Goal: Task Accomplishment & Management: Manage account settings

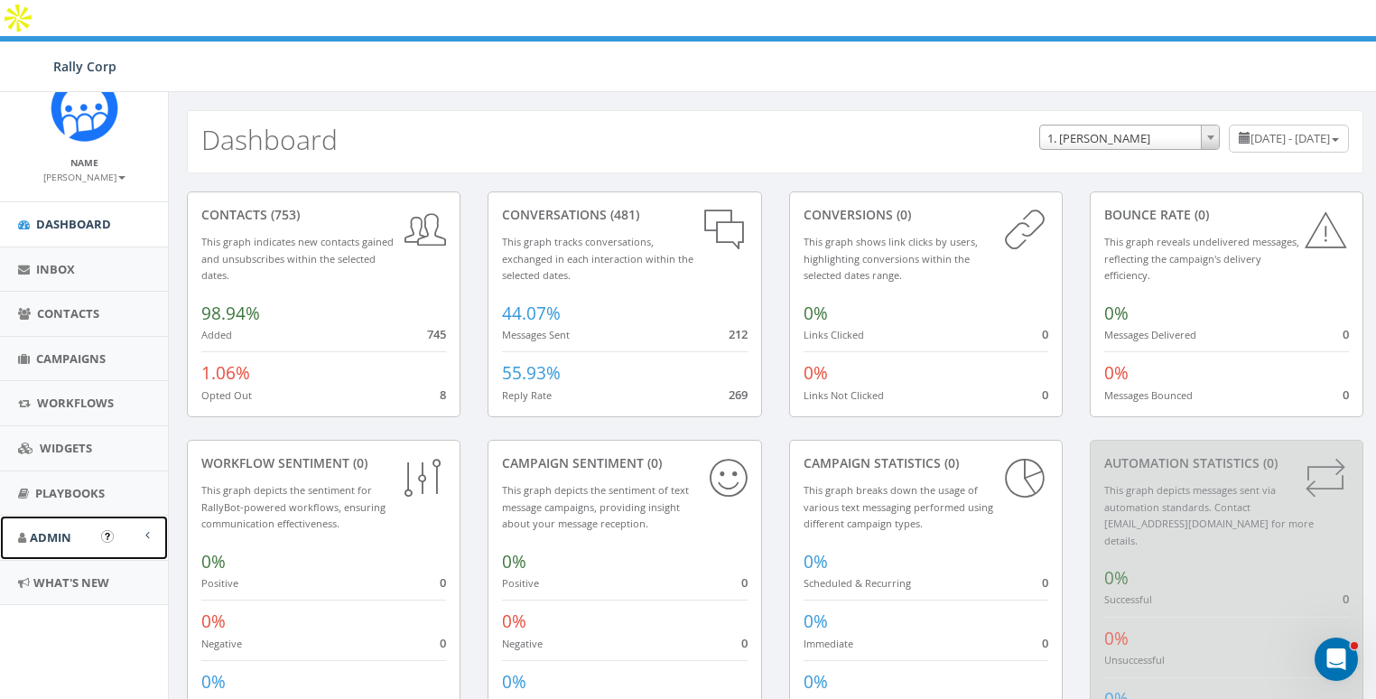
click at [56, 533] on span "Admin" at bounding box center [51, 537] width 42 height 16
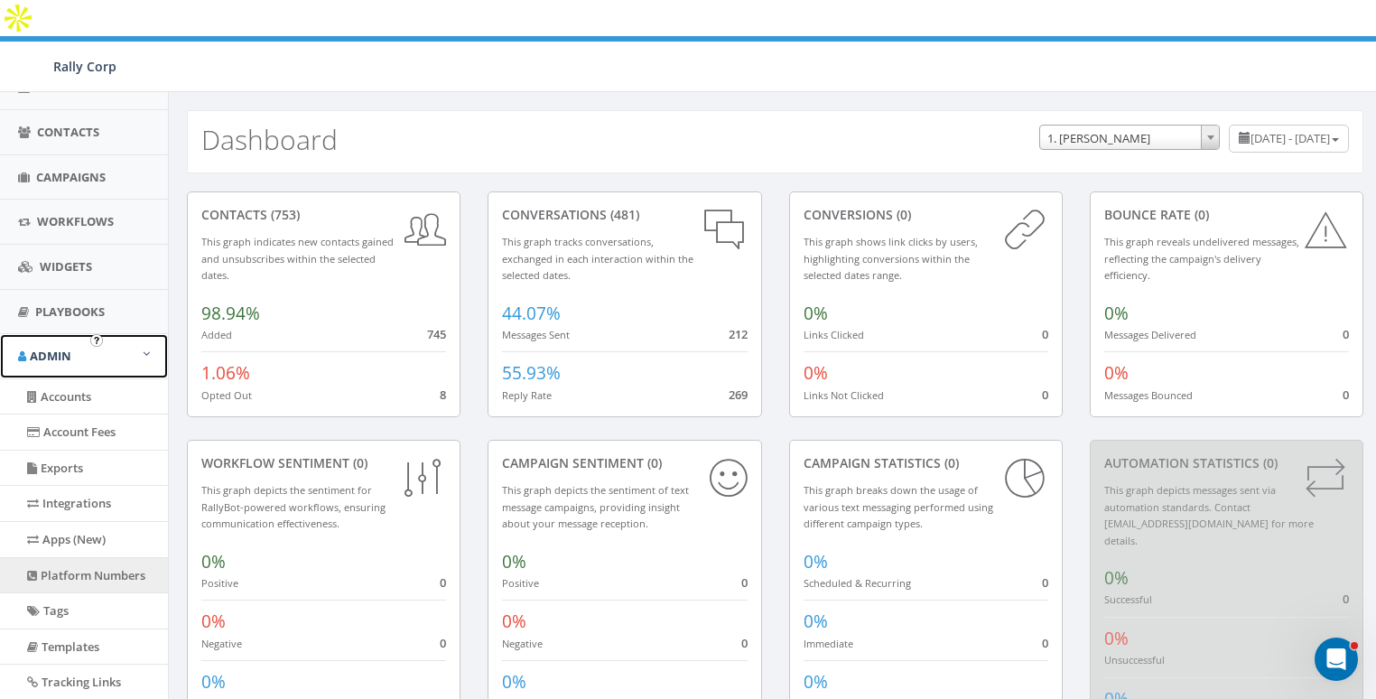
scroll to position [195, 0]
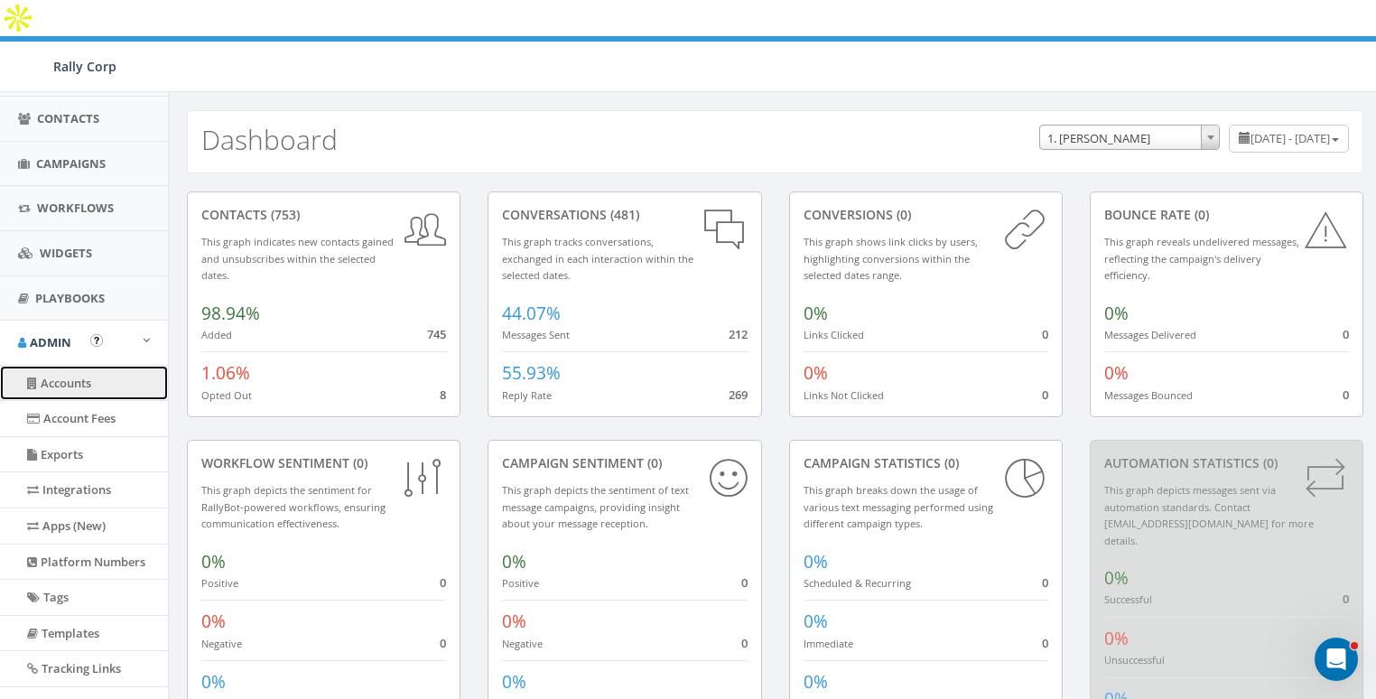
click at [71, 377] on link "Accounts" at bounding box center [84, 383] width 168 height 35
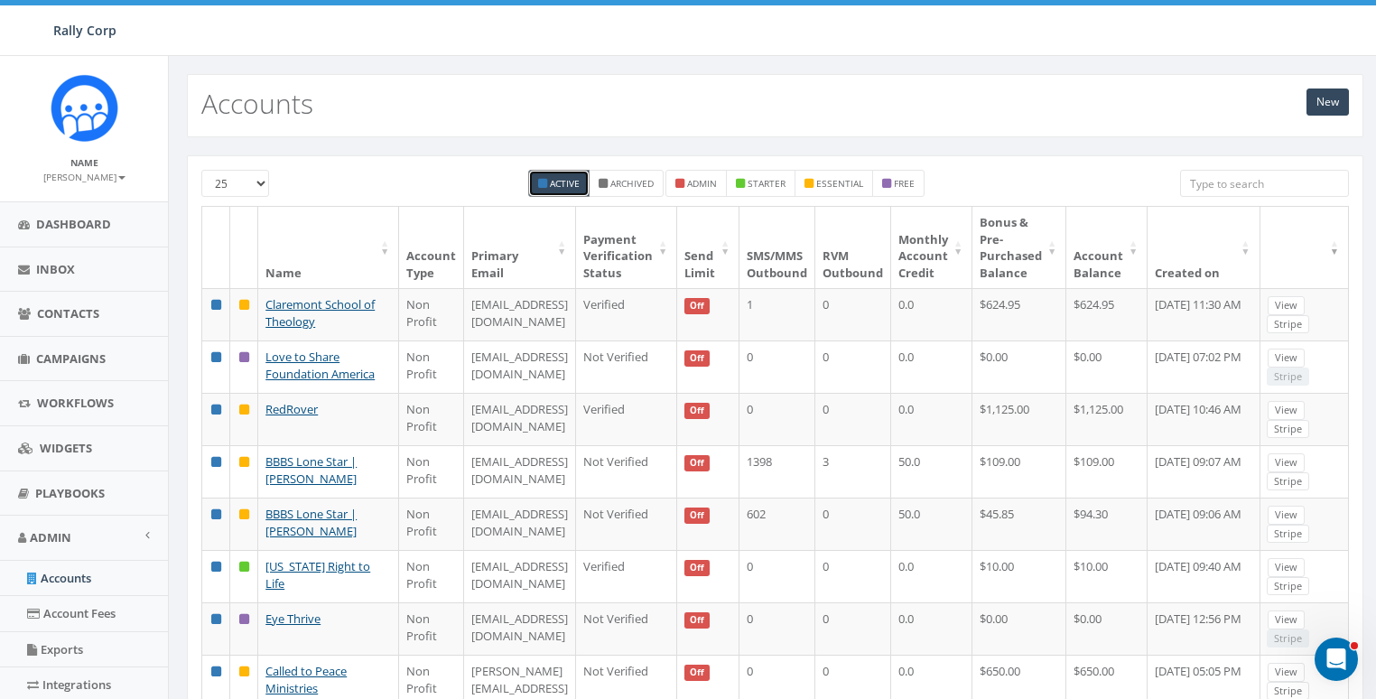
click at [1232, 188] on input "search" at bounding box center [1264, 183] width 169 height 27
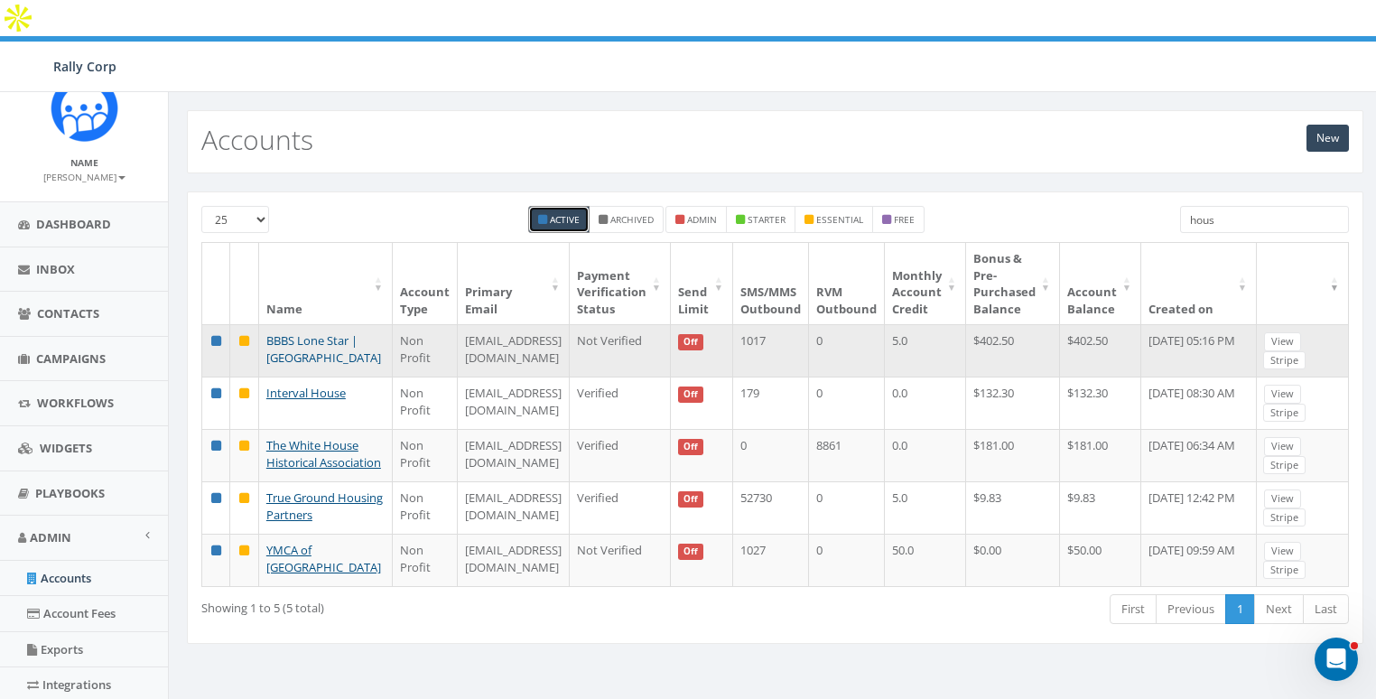
type input "hous"
click at [284, 332] on link "BBBS Lone Star | [GEOGRAPHIC_DATA]" at bounding box center [323, 348] width 115 height 33
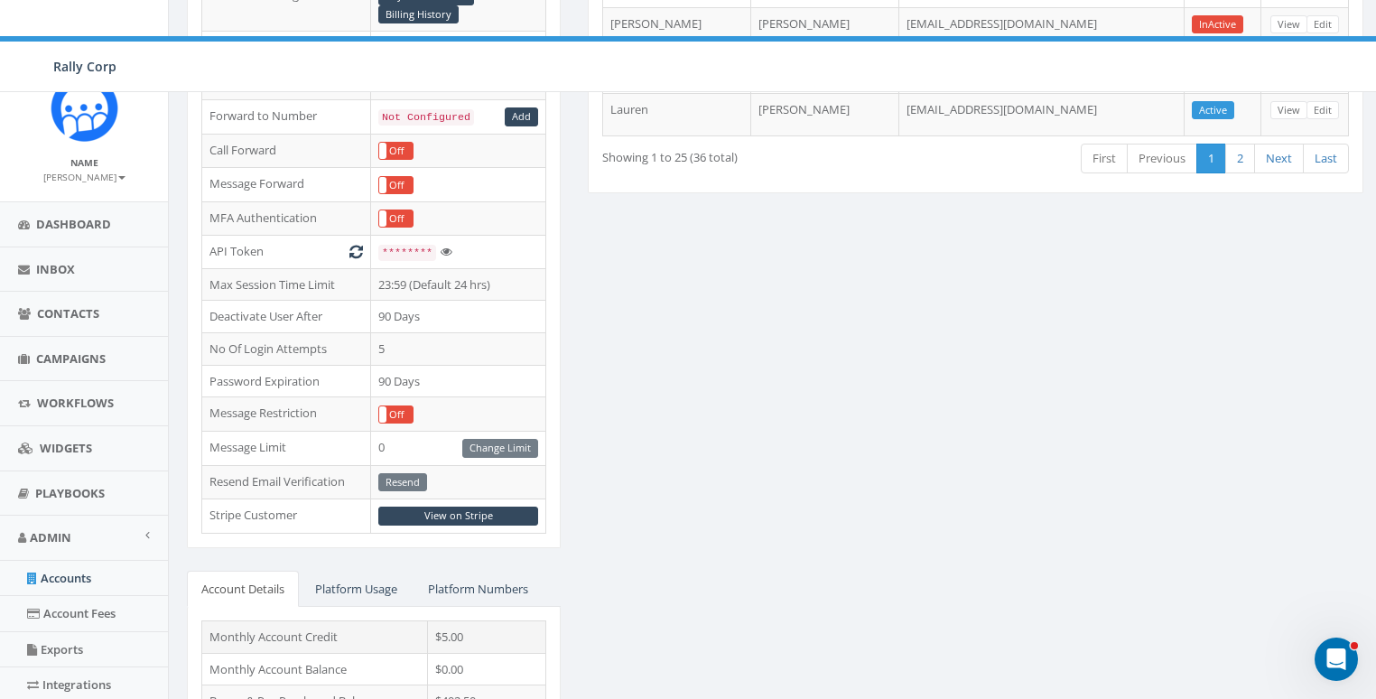
scroll to position [415, 0]
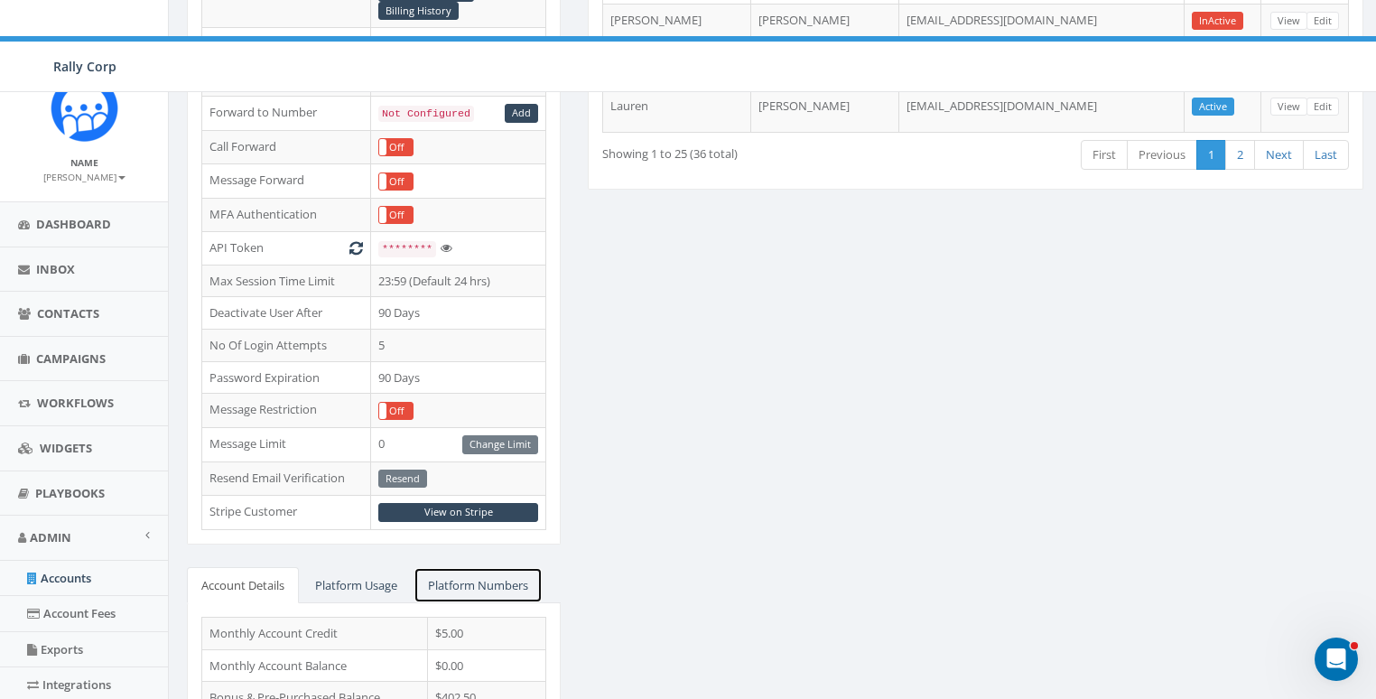
click at [485, 567] on link "Platform Numbers" at bounding box center [478, 585] width 129 height 37
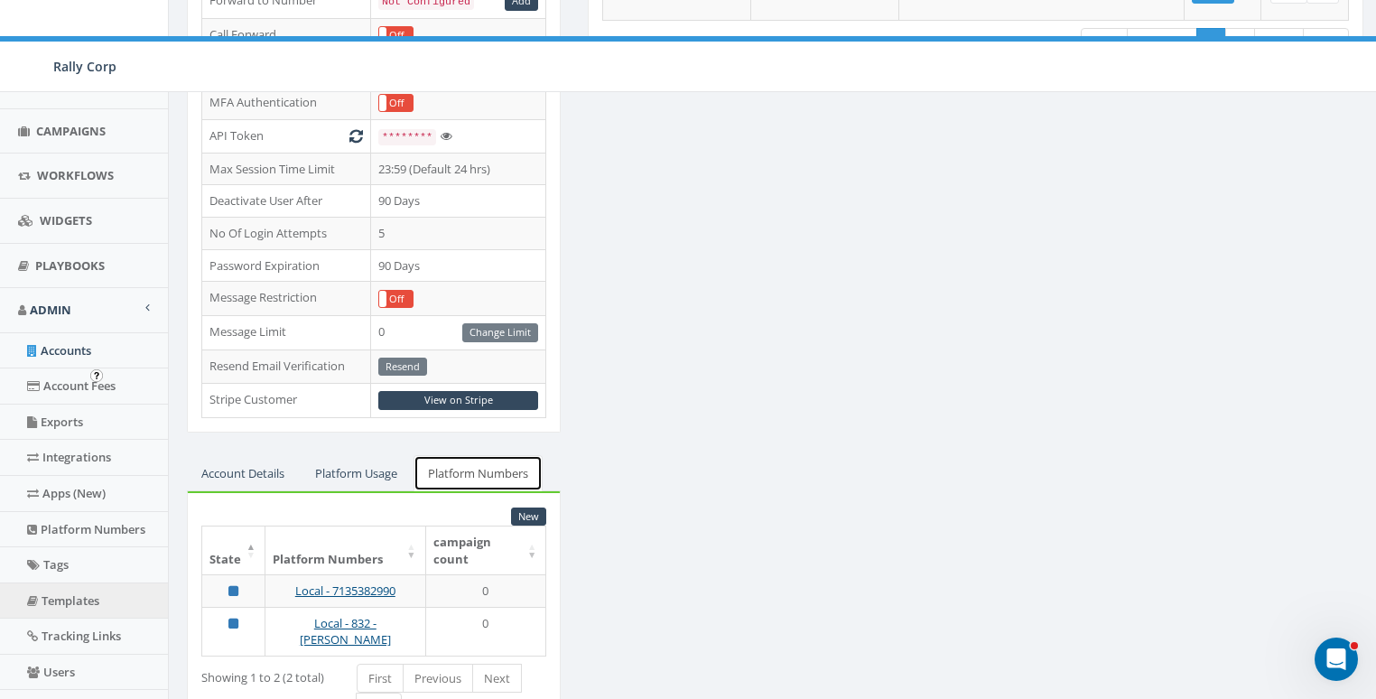
scroll to position [302, 0]
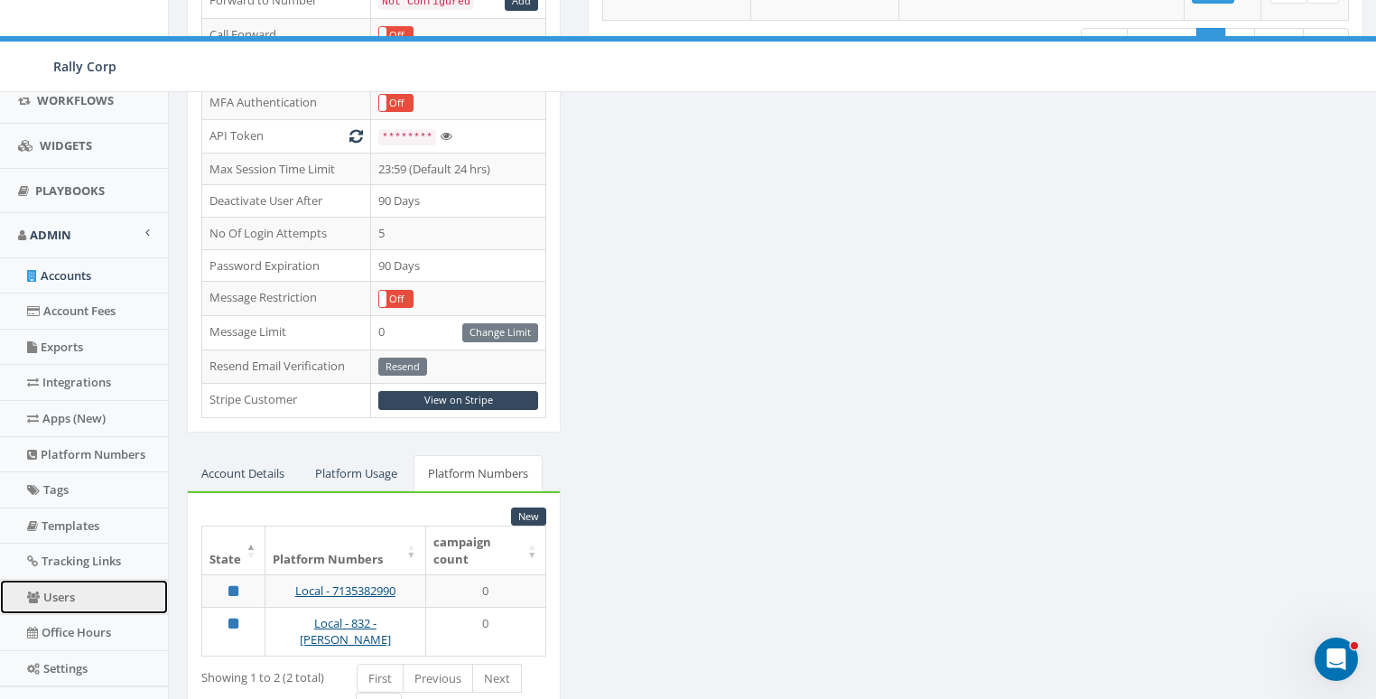
click at [57, 585] on link "Users" at bounding box center [84, 597] width 168 height 35
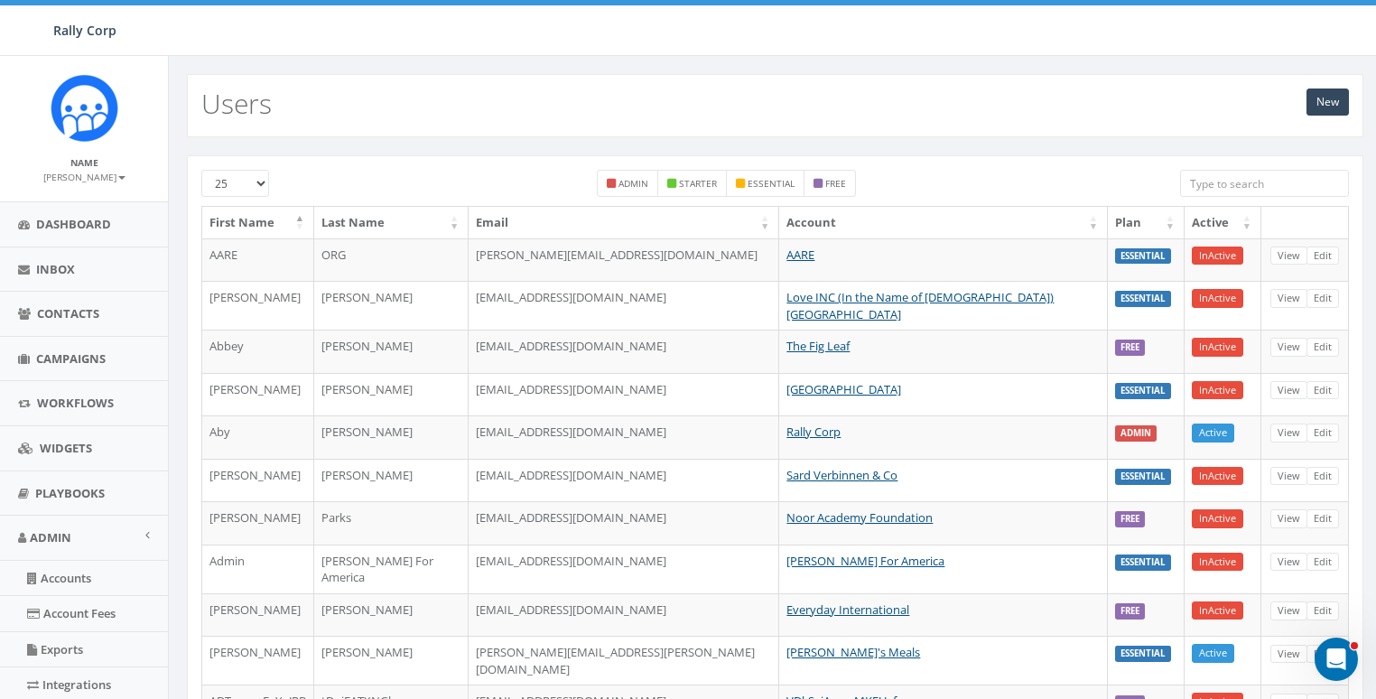
click at [1292, 189] on input "search" at bounding box center [1264, 183] width 169 height 27
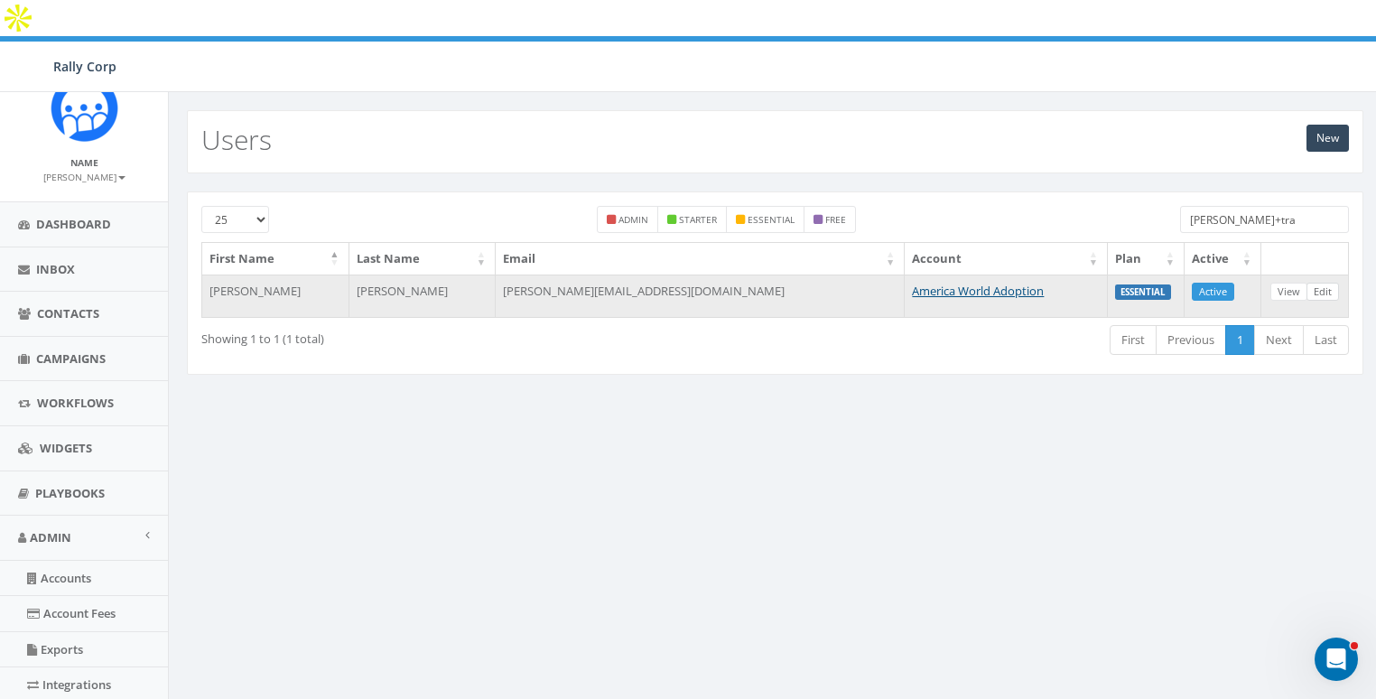
type input "james+tra"
click at [1325, 283] on link "Edit" at bounding box center [1322, 292] width 33 height 19
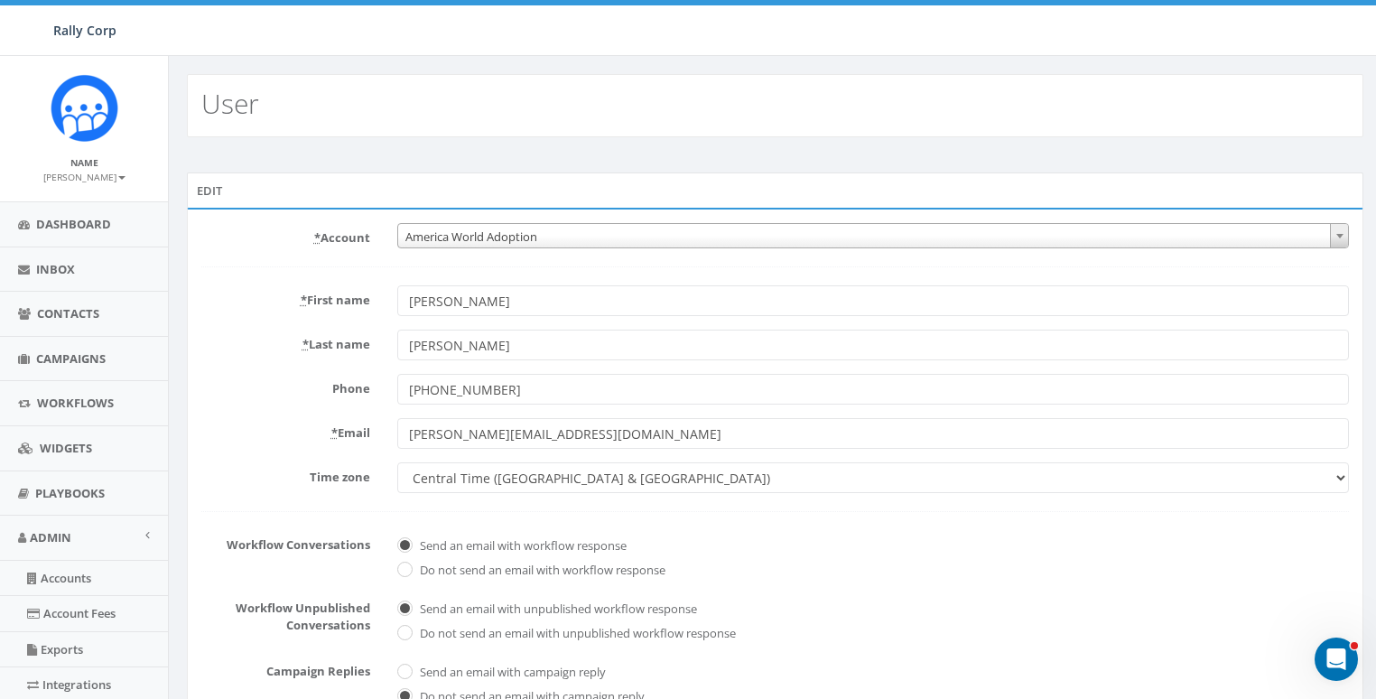
click at [530, 238] on span "America World Adoption" at bounding box center [873, 236] width 951 height 25
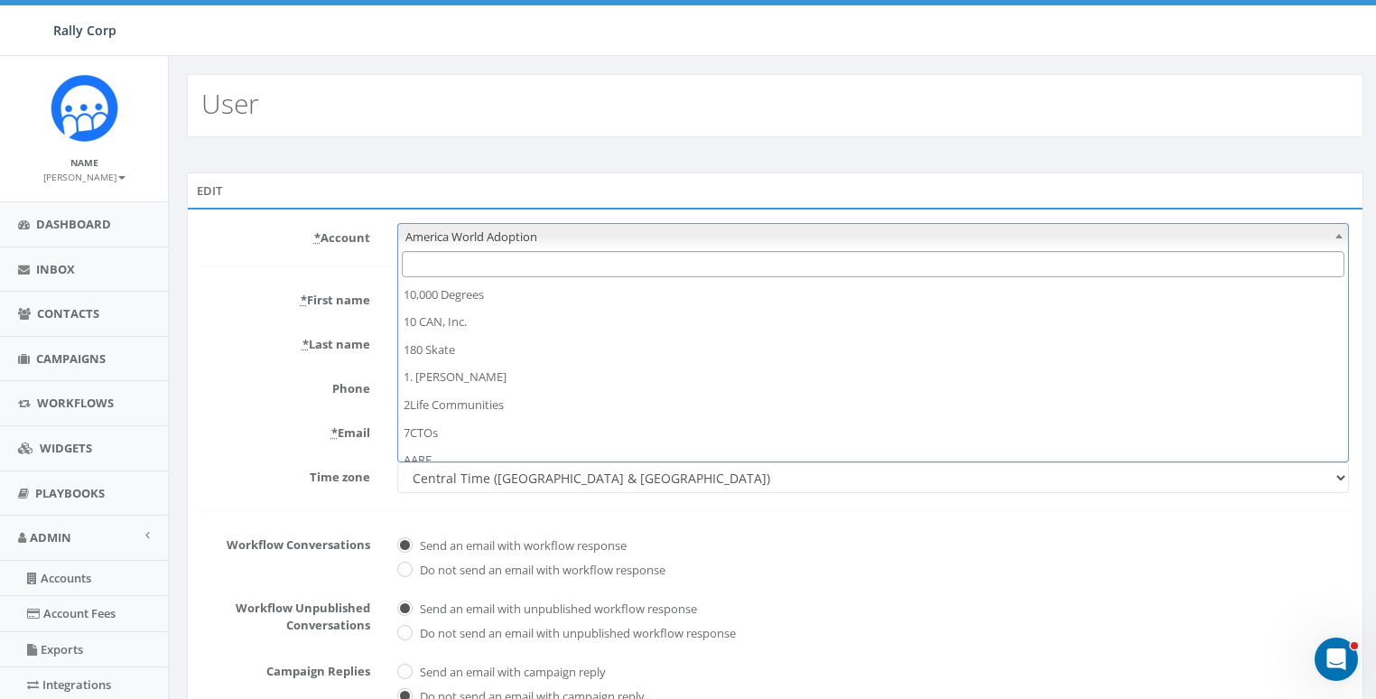
scroll to position [910, 0]
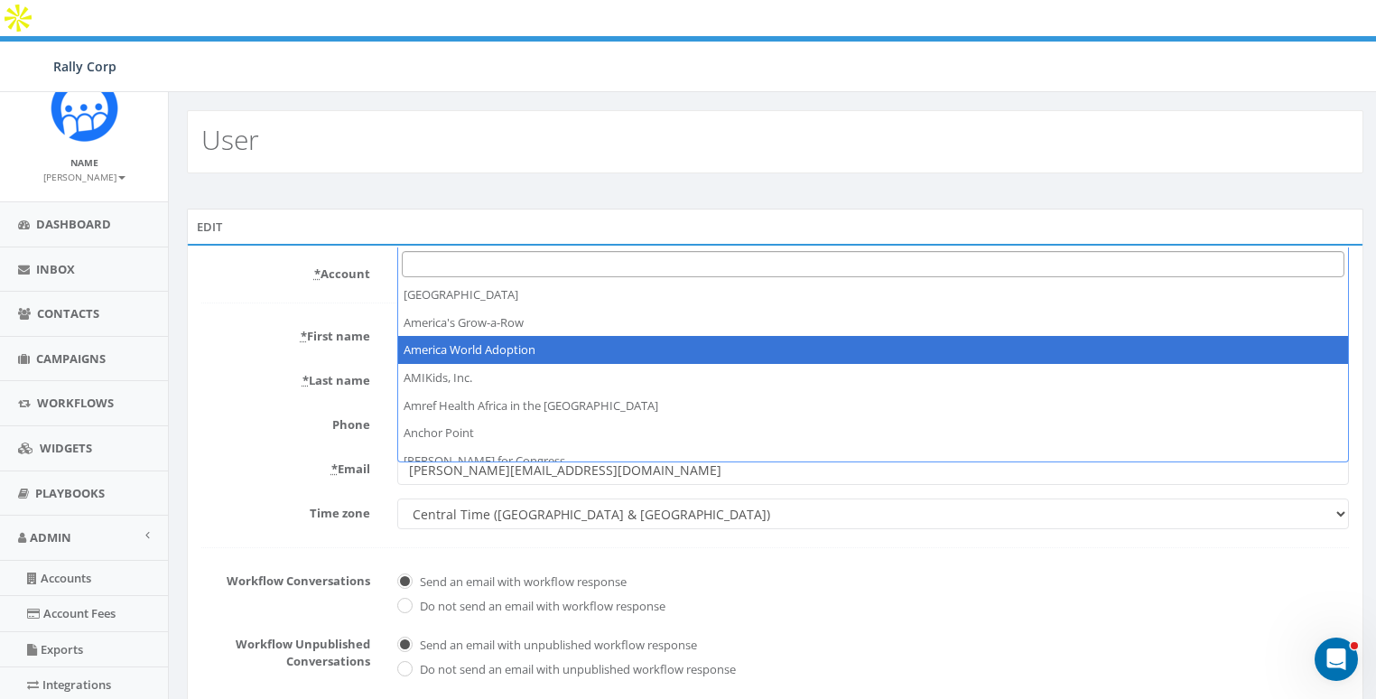
type input "b"
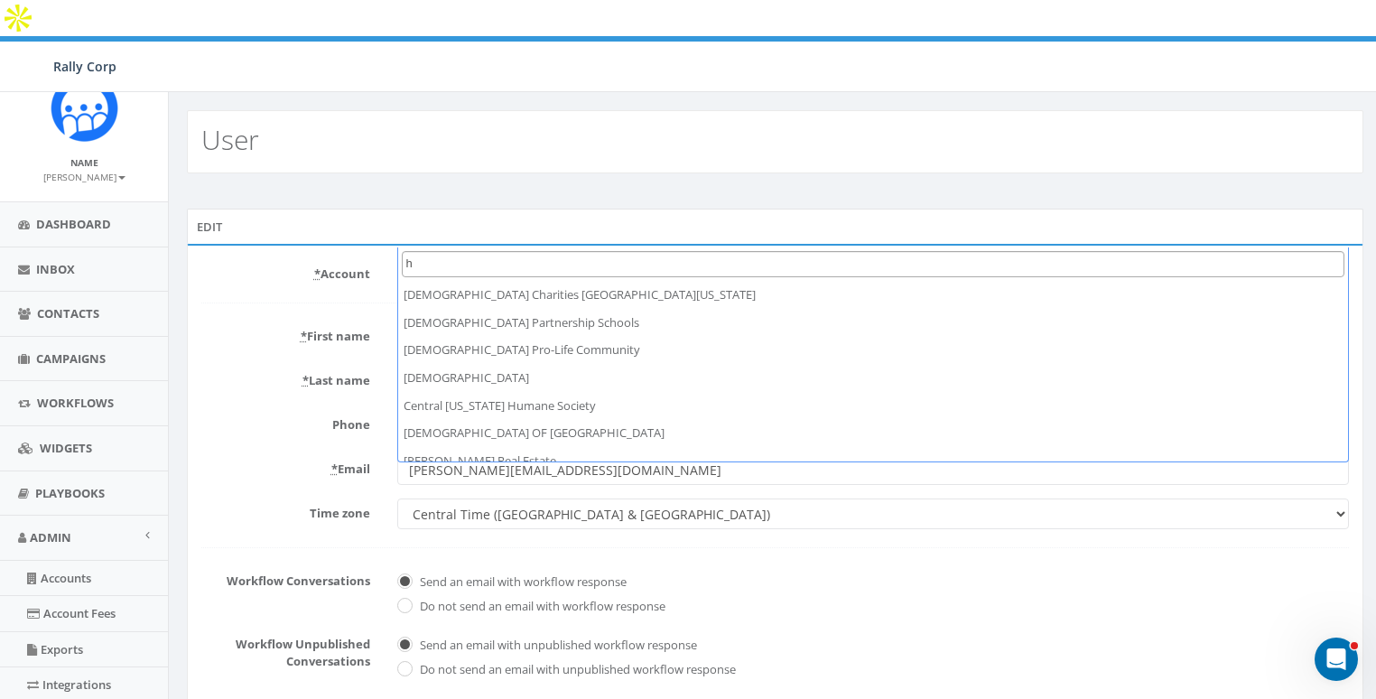
scroll to position [0, 0]
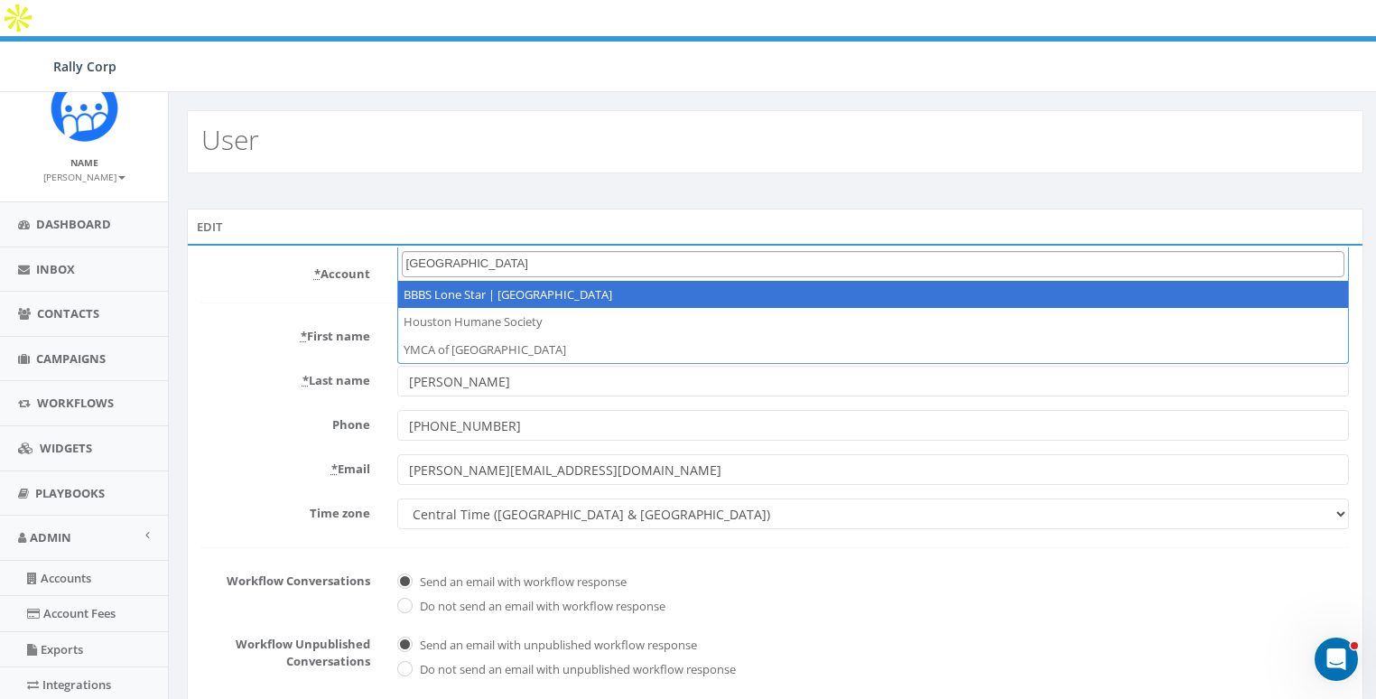
type input "houston"
select select "1372"
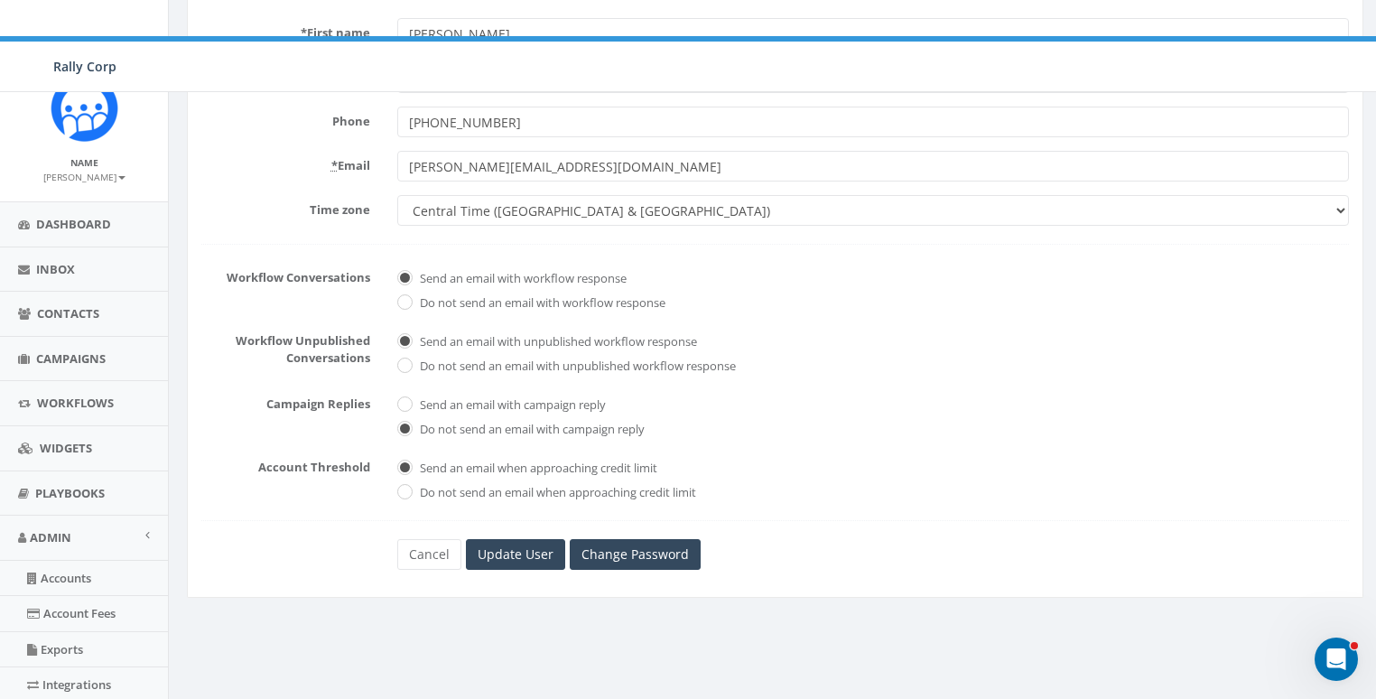
scroll to position [381, 0]
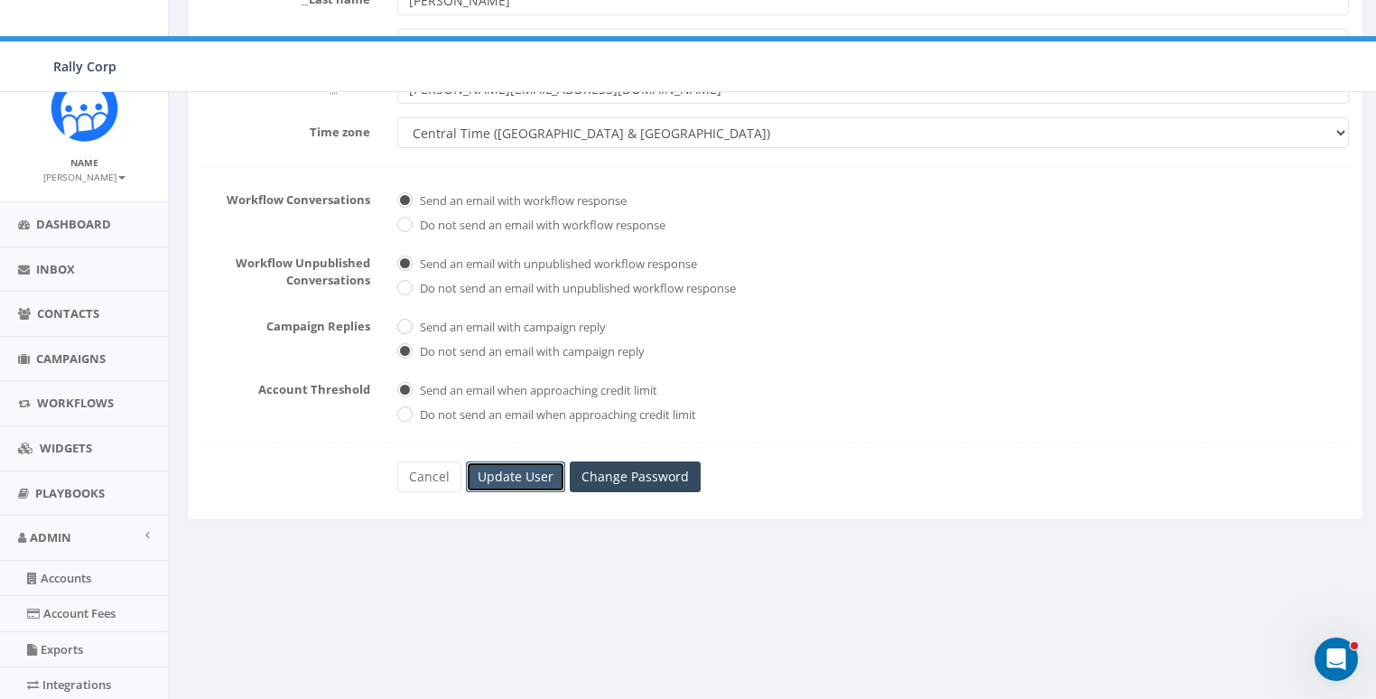
click at [503, 461] on input "Update User" at bounding box center [515, 476] width 99 height 31
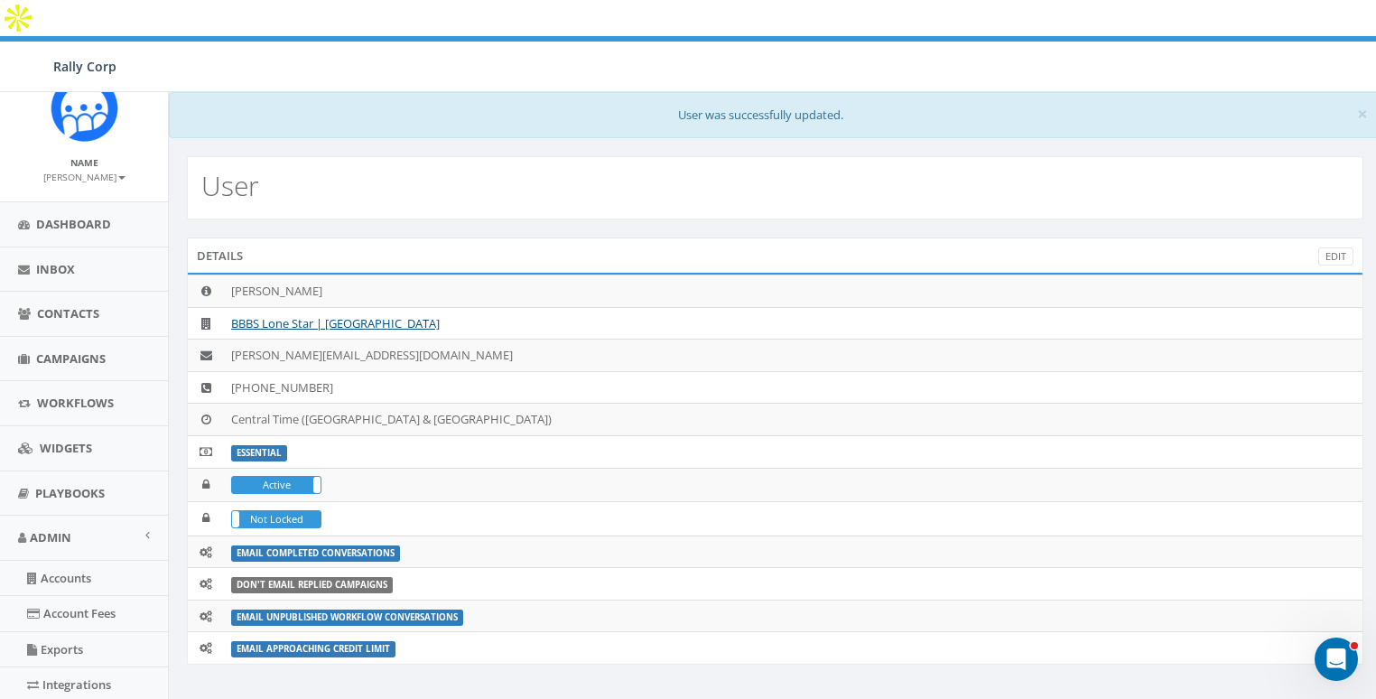
click at [465, 156] on div "User" at bounding box center [775, 187] width 1176 height 63
click at [1323, 247] on link "Edit" at bounding box center [1335, 256] width 35 height 19
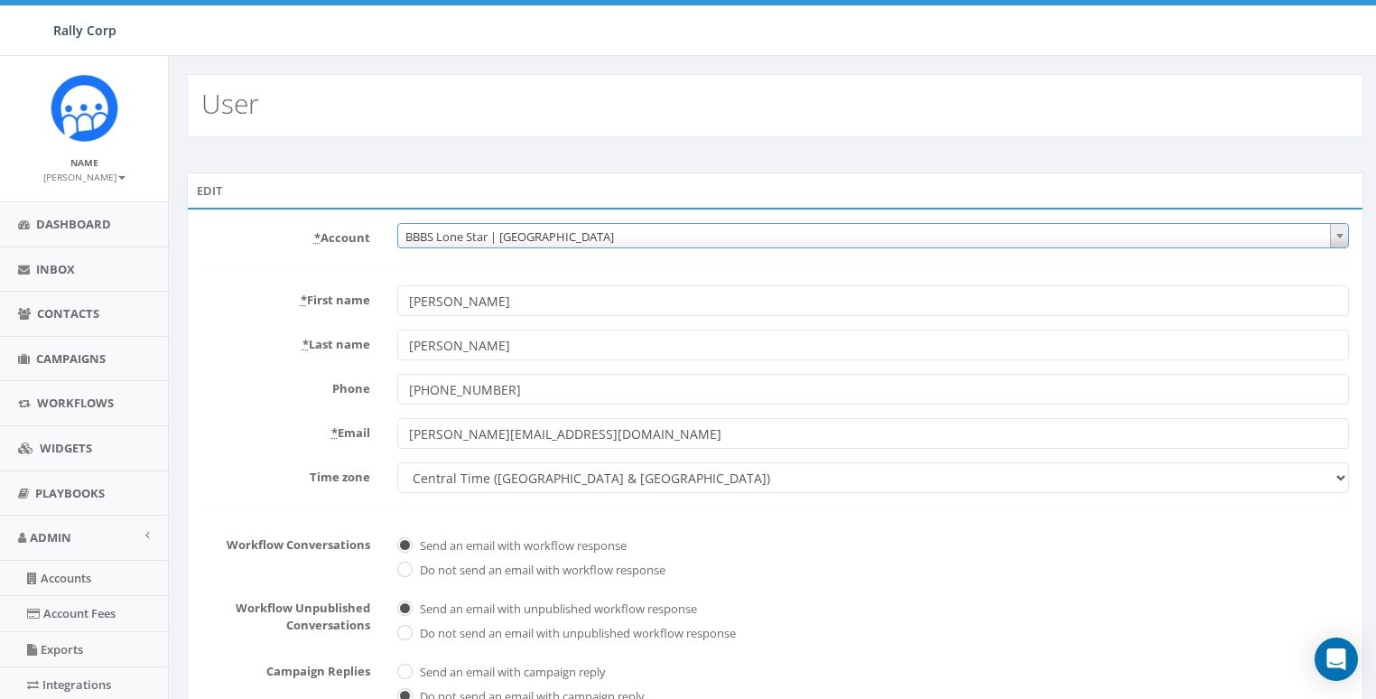
click at [522, 237] on span "BBBS Lone Star | [GEOGRAPHIC_DATA]" at bounding box center [873, 236] width 951 height 25
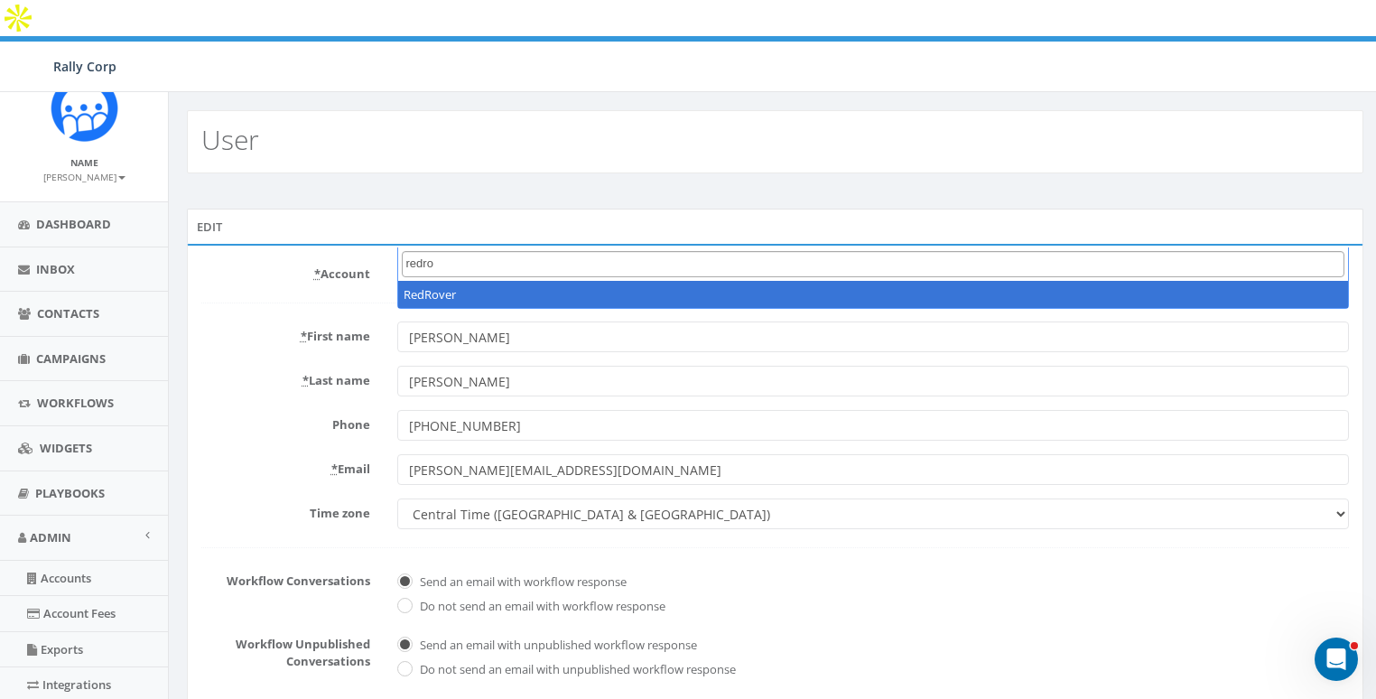
type input "redro"
select select "1391"
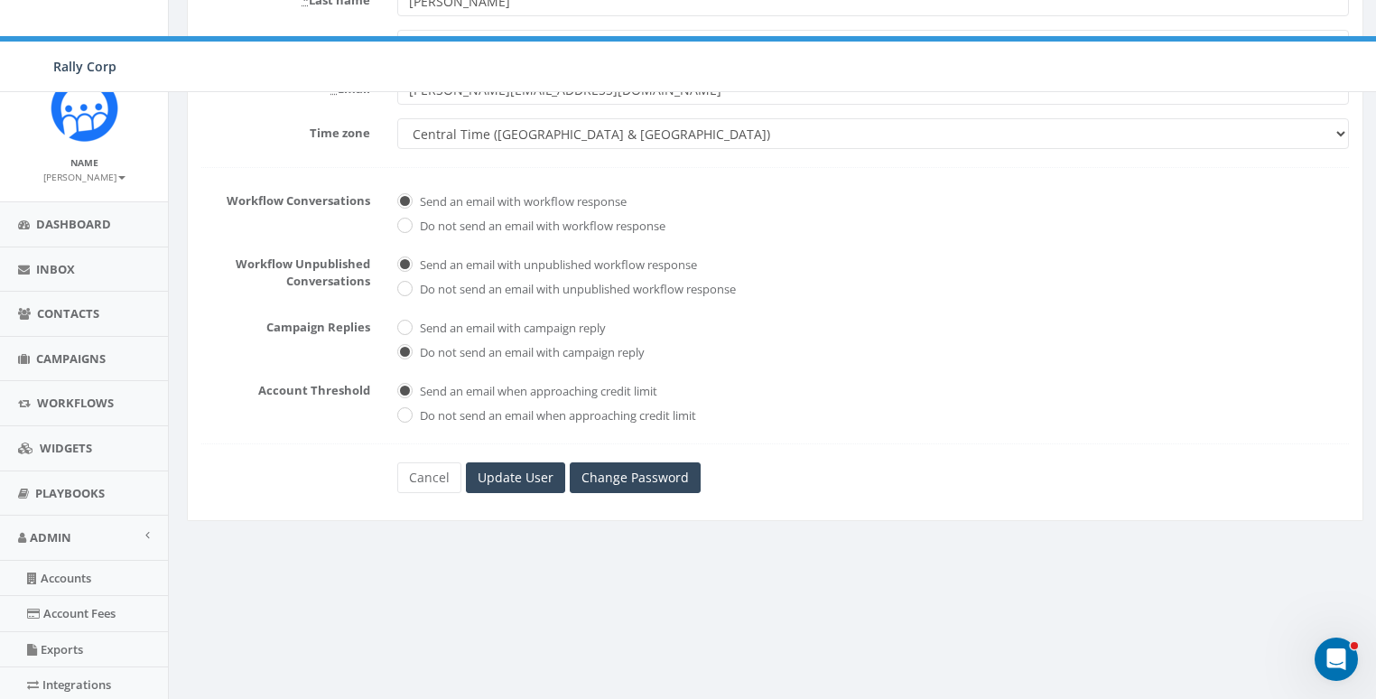
scroll to position [381, 0]
click at [514, 461] on input "Update User" at bounding box center [515, 476] width 99 height 31
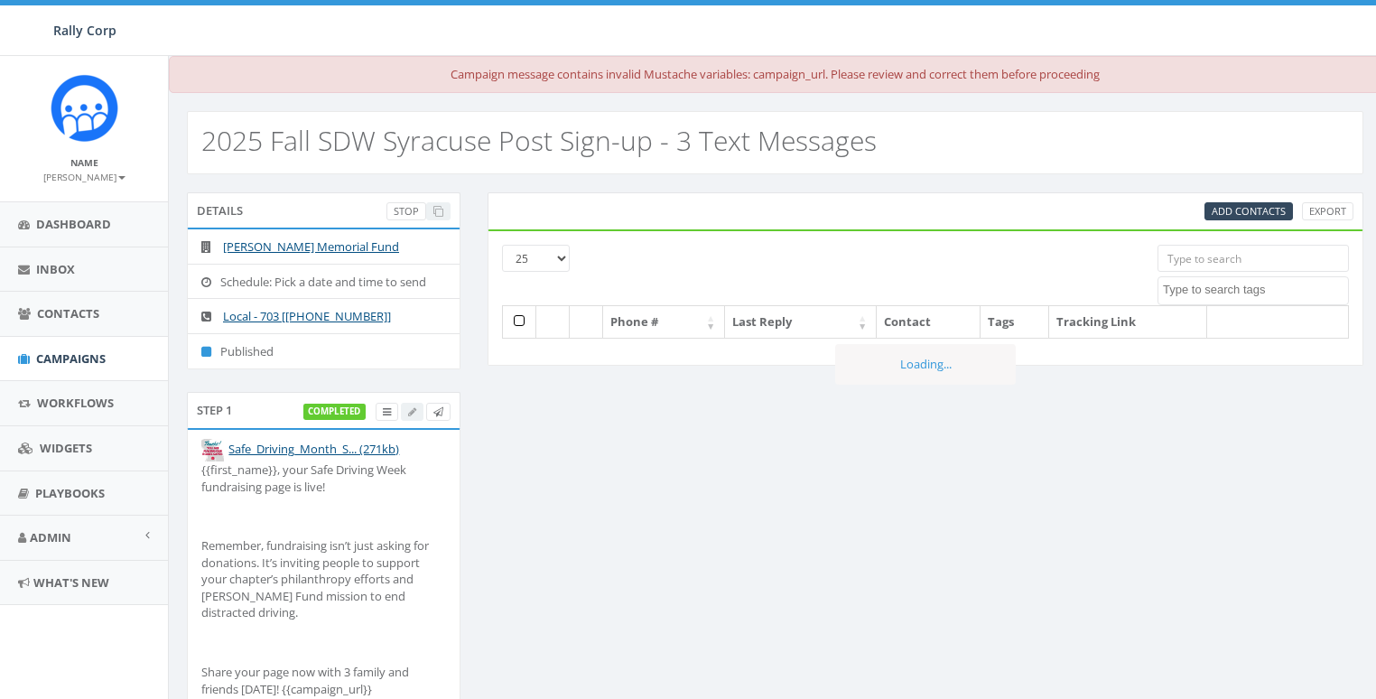
select select
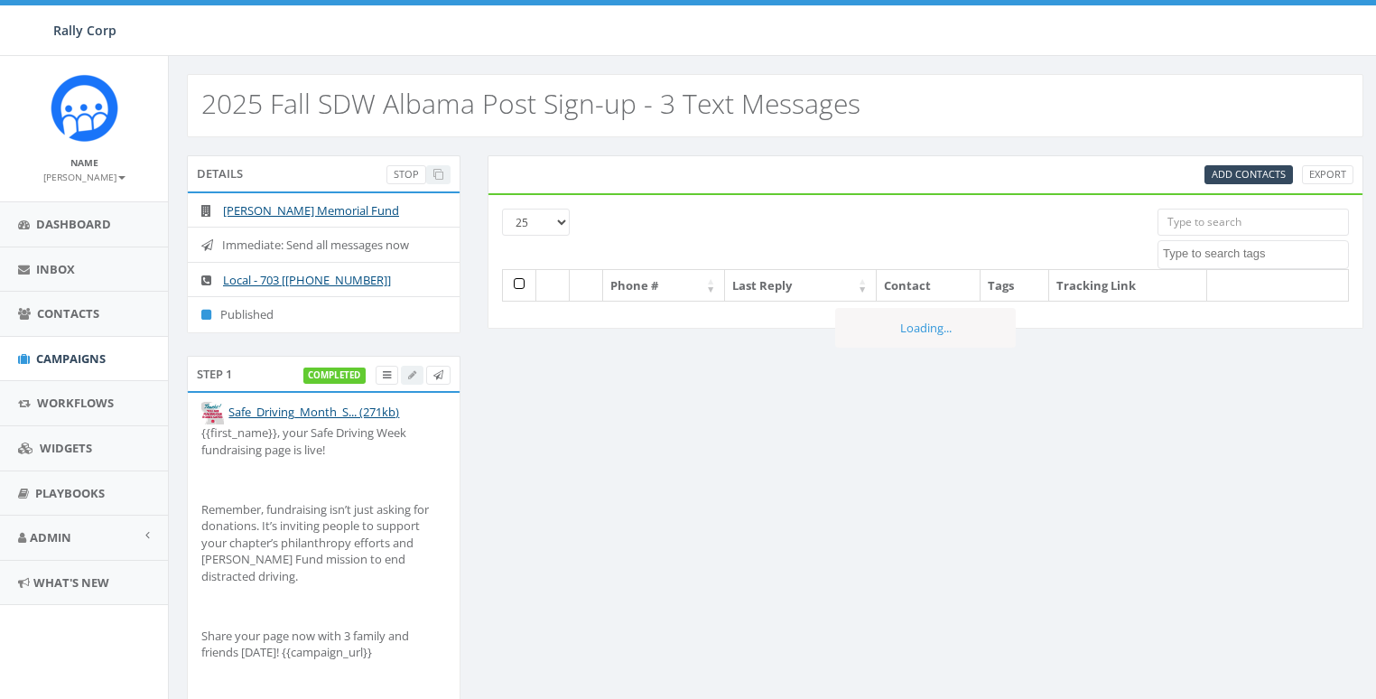
select select
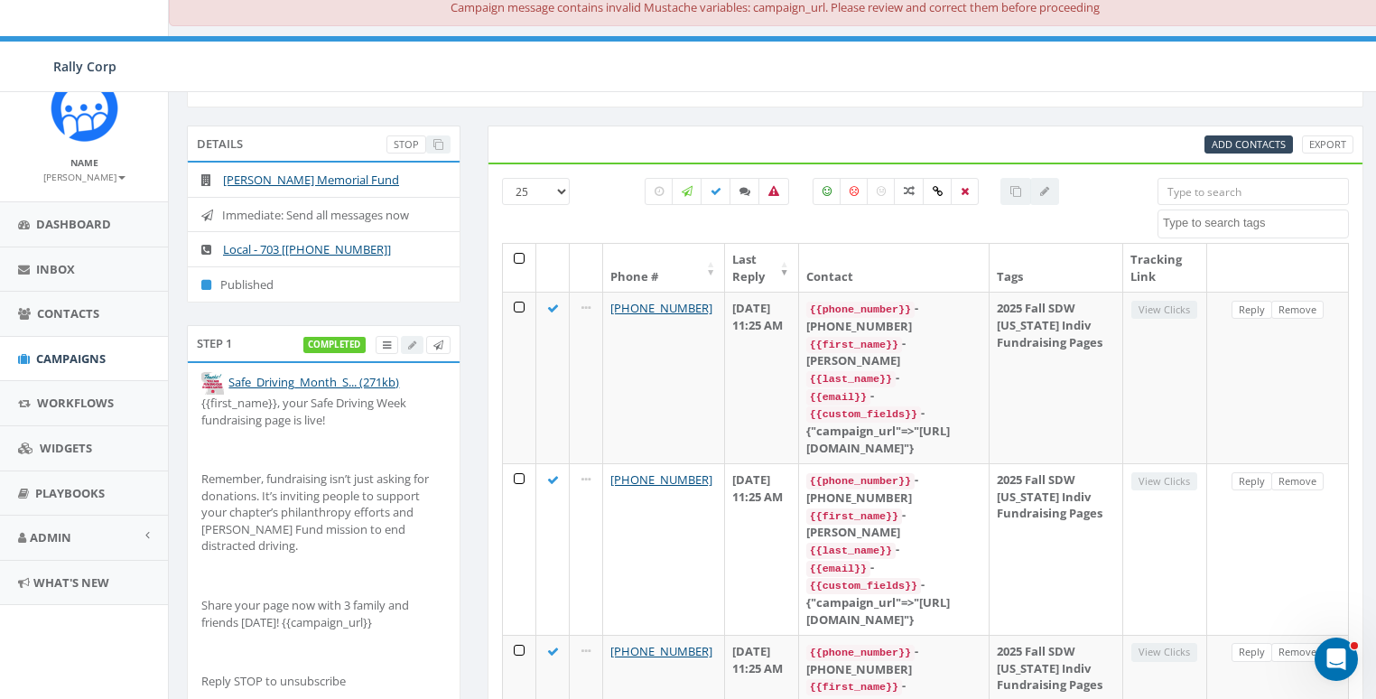
scroll to position [267, 0]
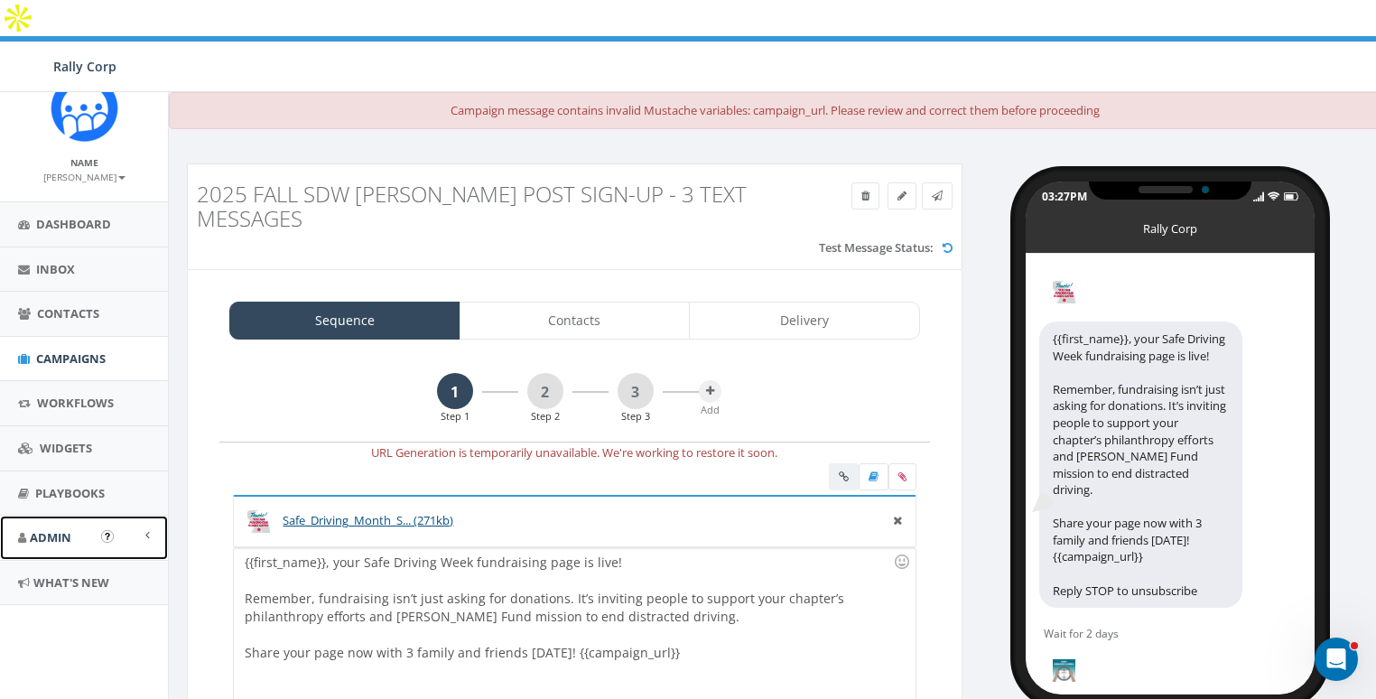
click at [53, 534] on span "Admin" at bounding box center [51, 537] width 42 height 16
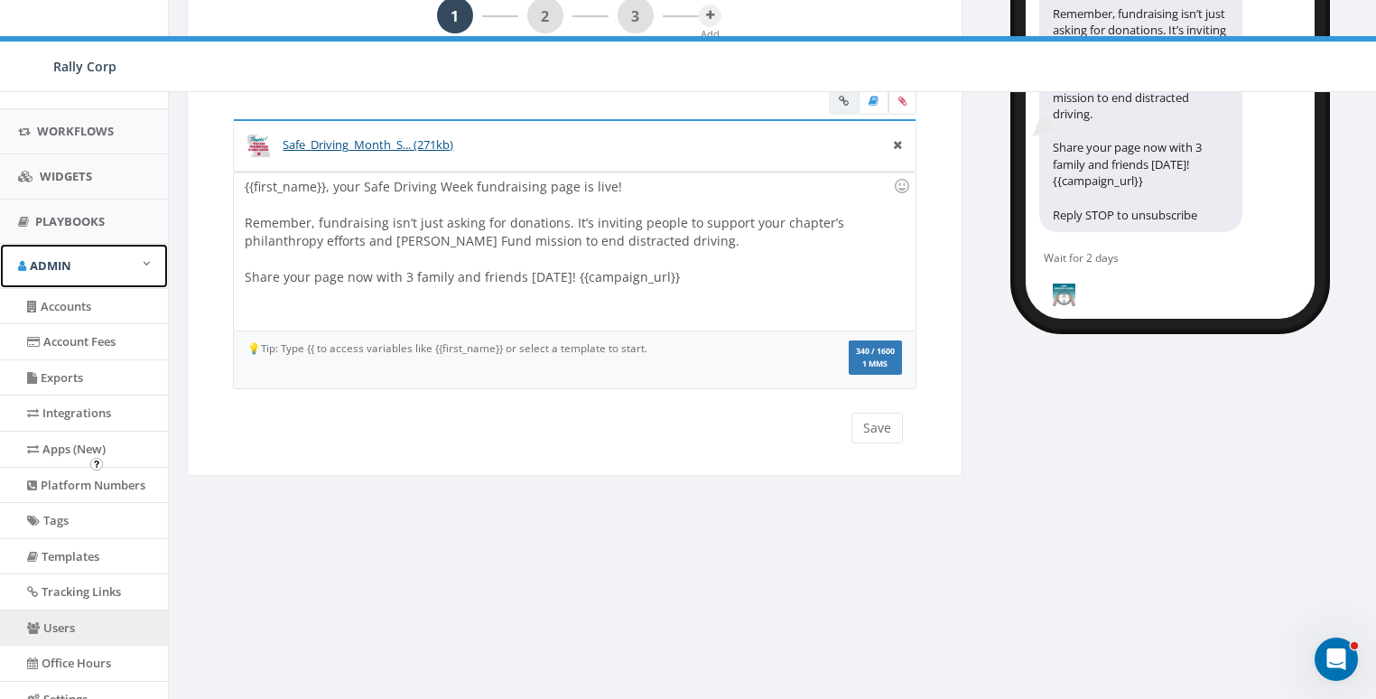
scroll to position [381, 0]
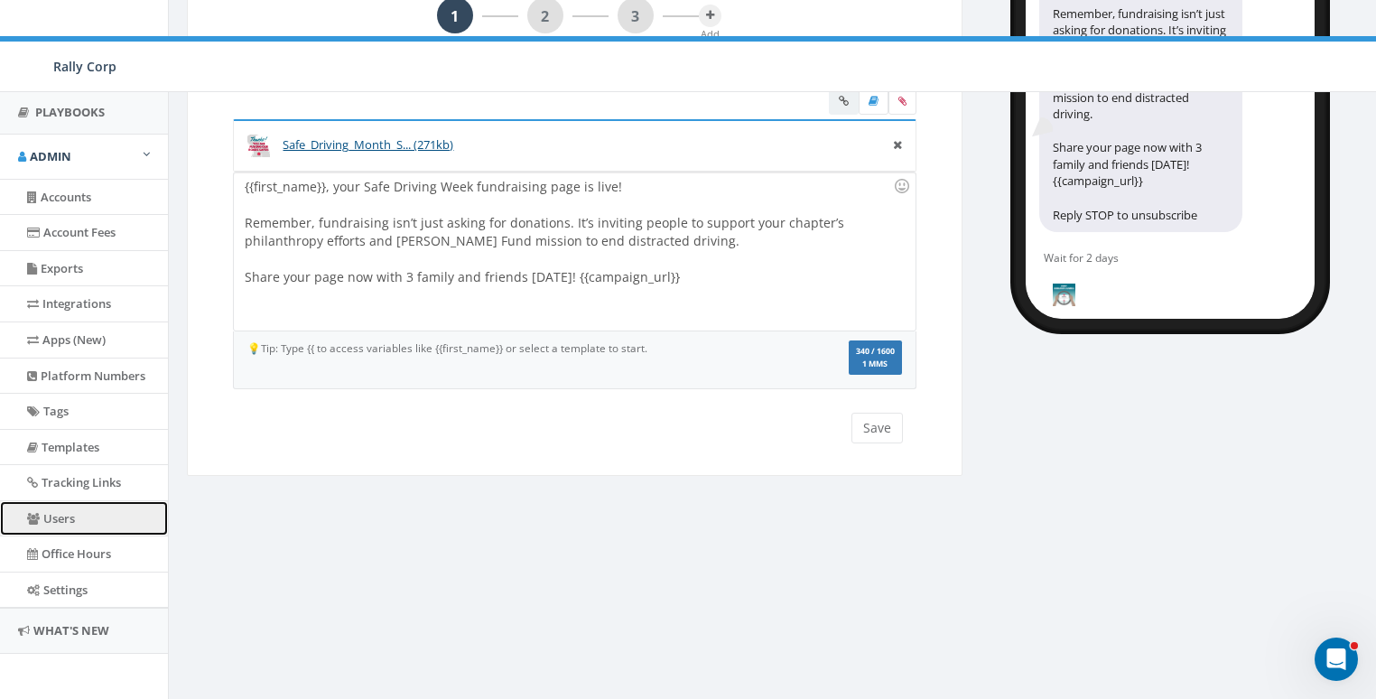
click at [66, 510] on link "Users" at bounding box center [84, 518] width 168 height 35
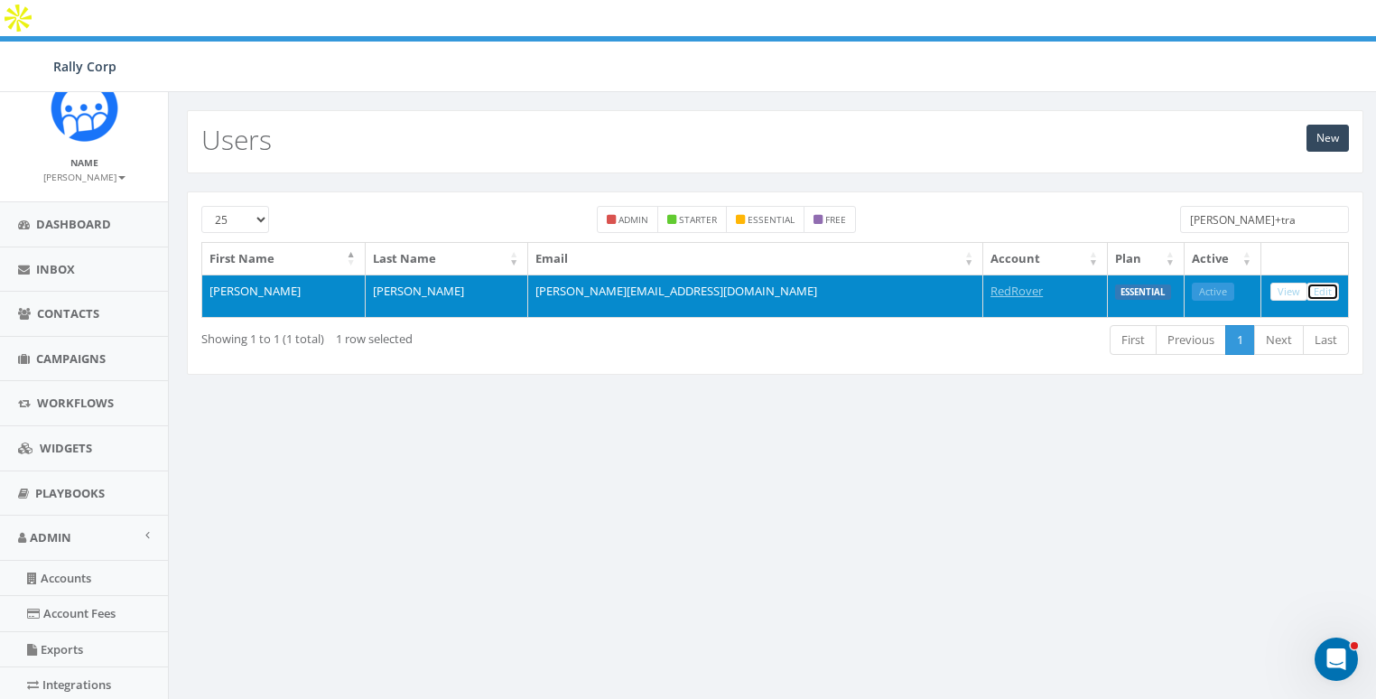
click at [1329, 283] on link "Edit" at bounding box center [1322, 292] width 33 height 19
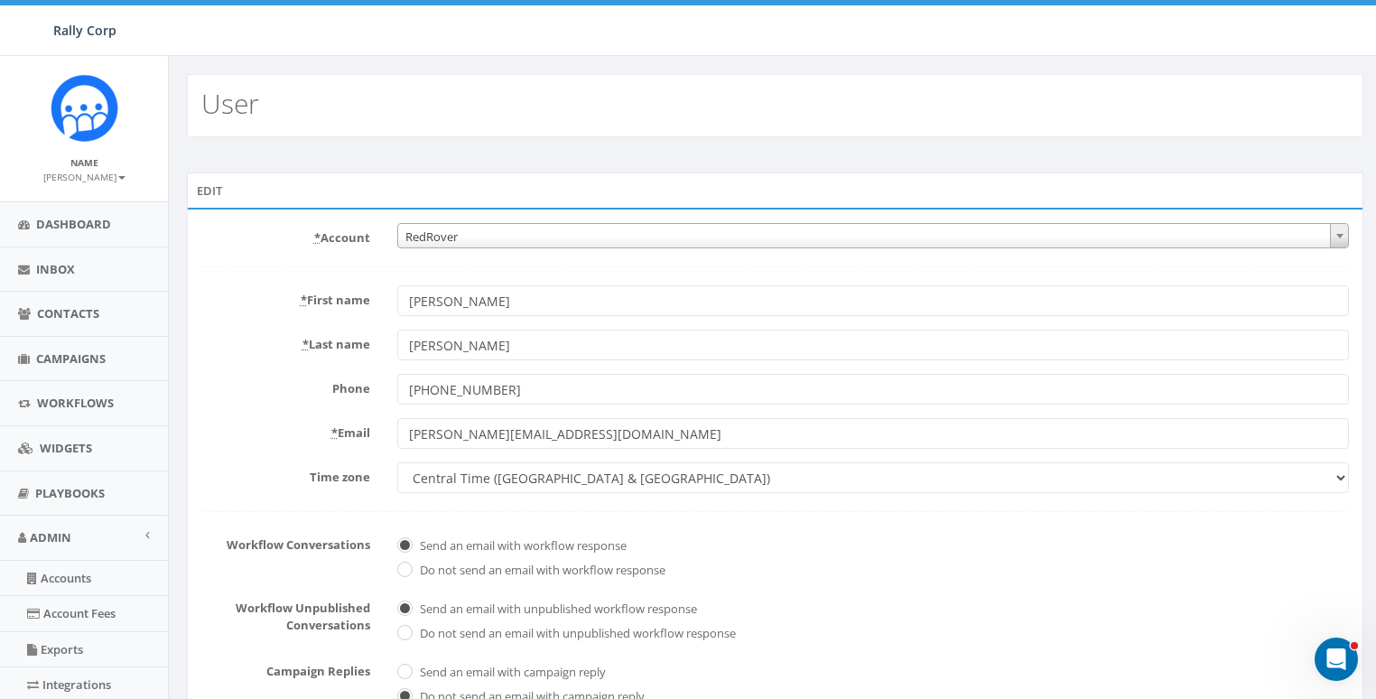
click at [488, 238] on span "RedRover" at bounding box center [873, 236] width 951 height 25
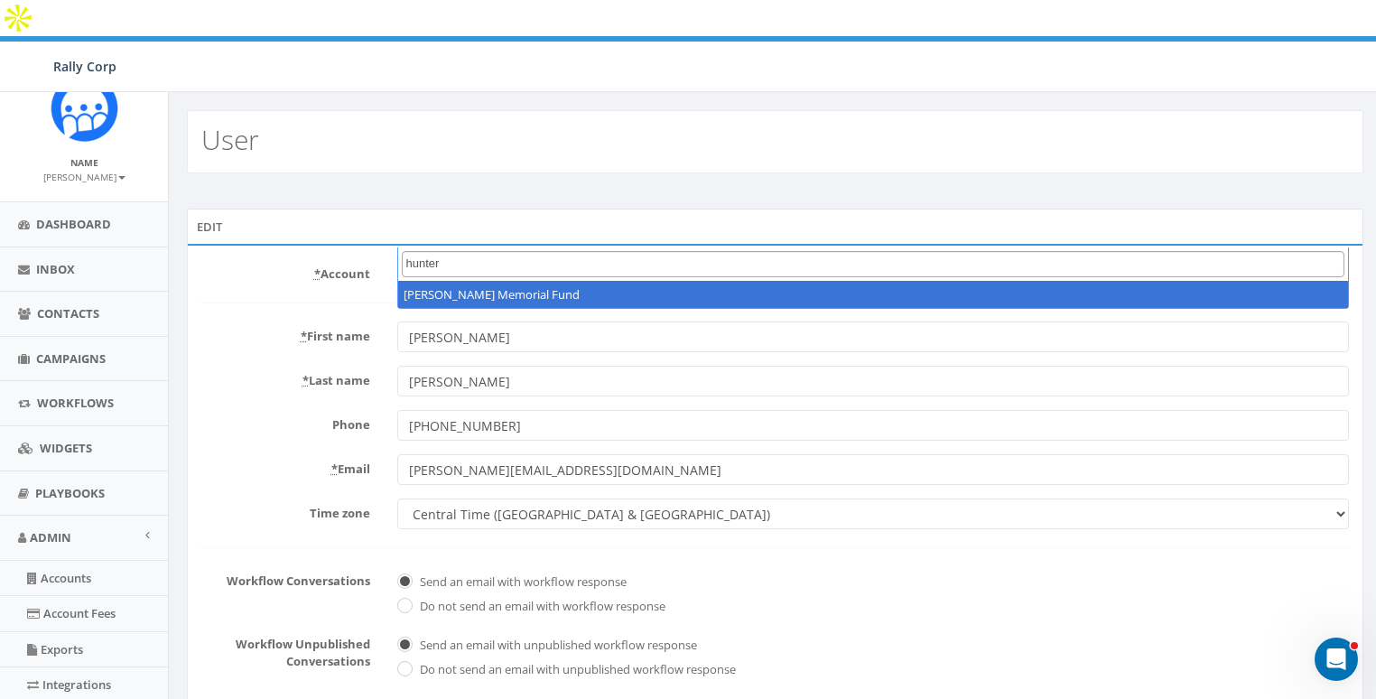
type input "hunter"
select select "1140"
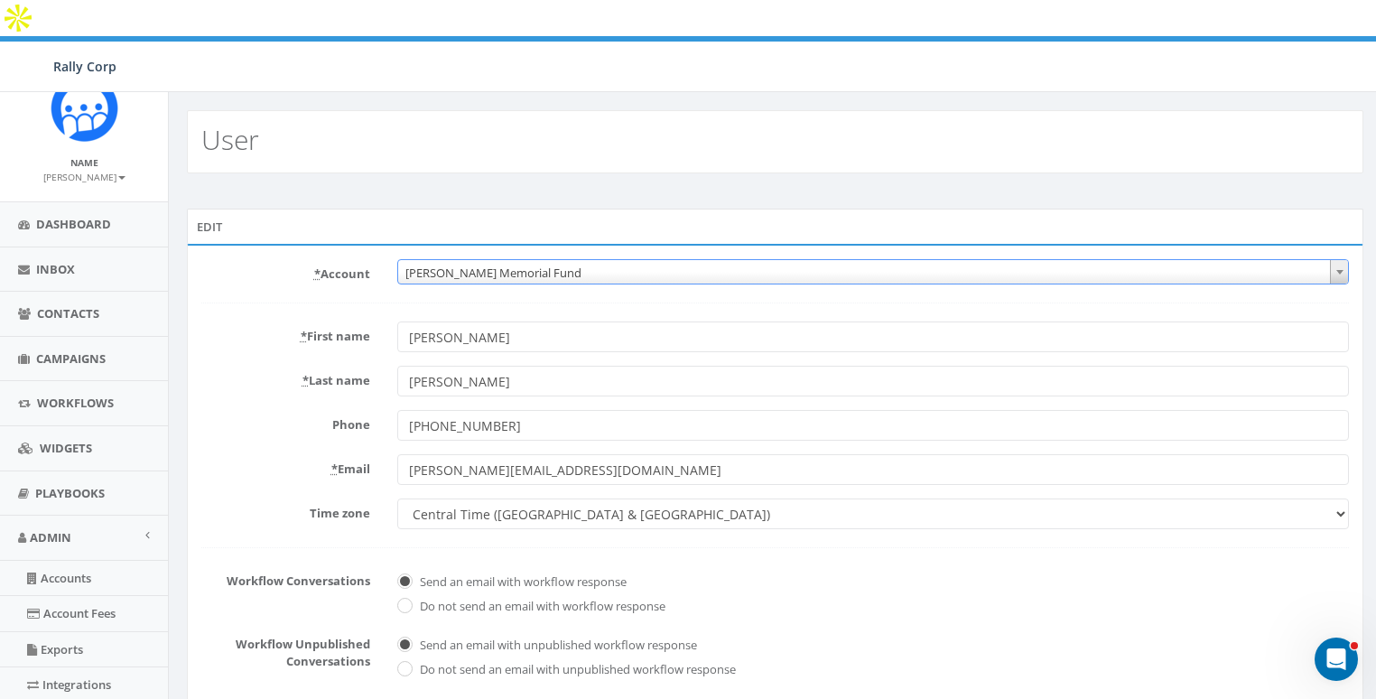
scroll to position [381, 0]
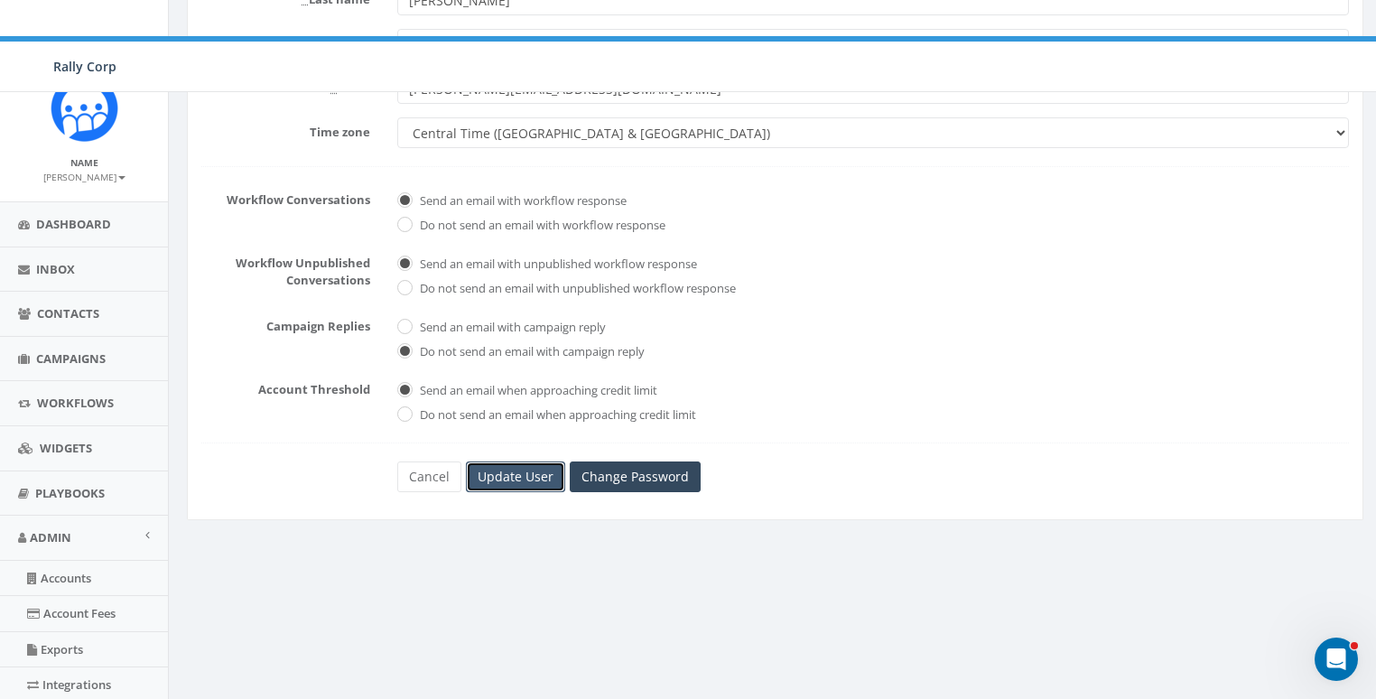
click at [528, 461] on input "Update User" at bounding box center [515, 476] width 99 height 31
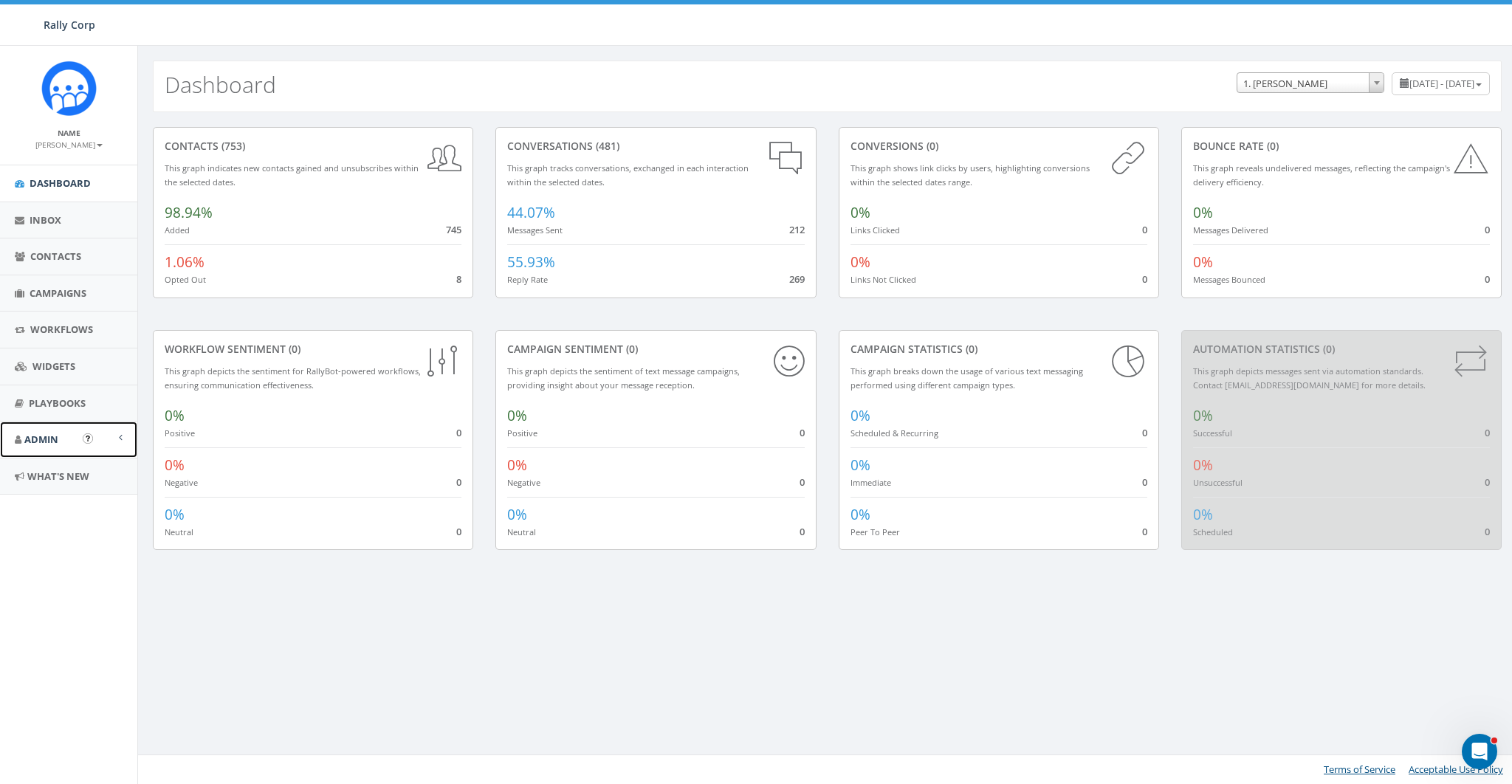
click at [34, 450] on link "Admin" at bounding box center [69, 440] width 137 height 36
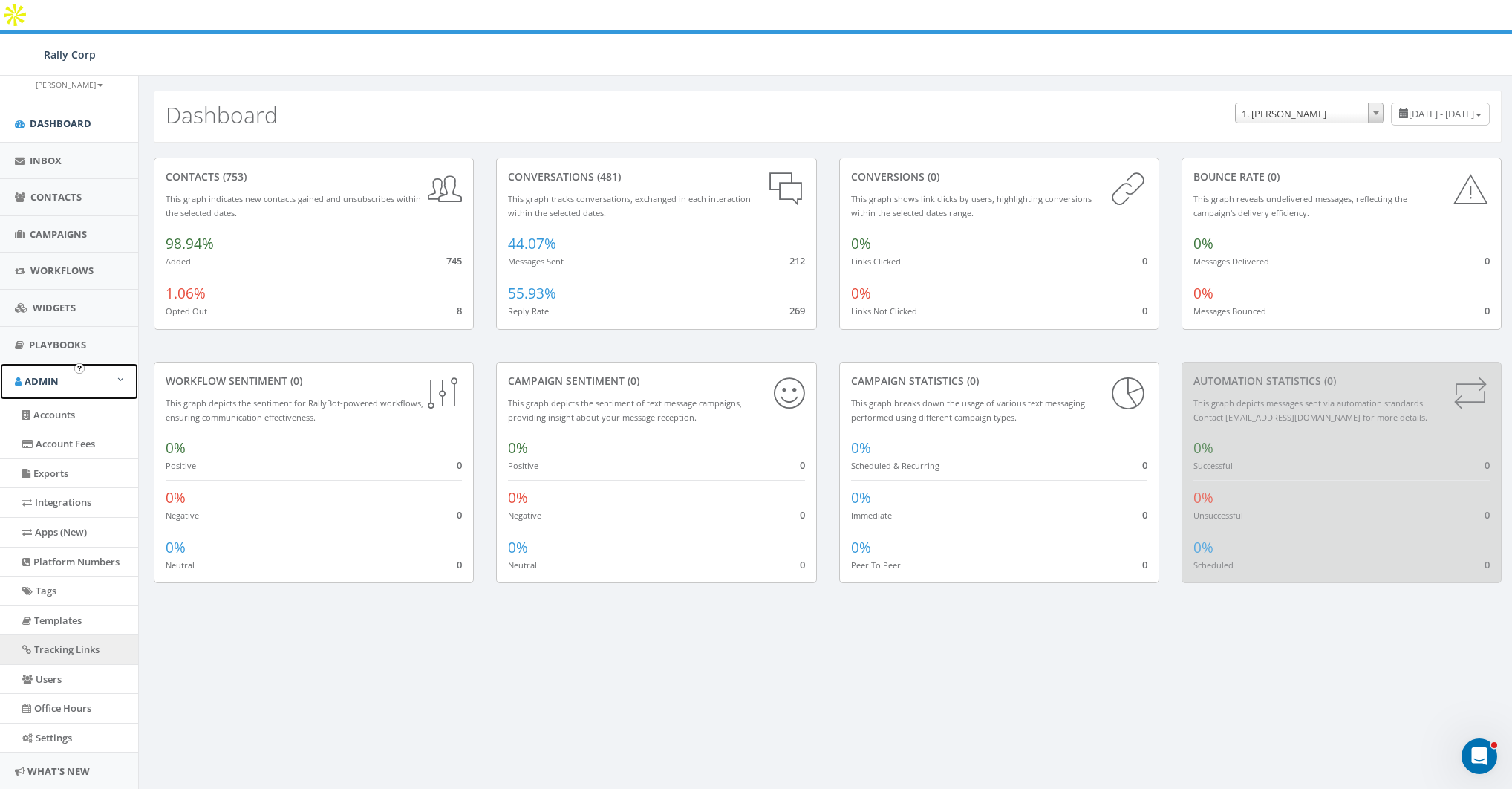
scroll to position [72, 0]
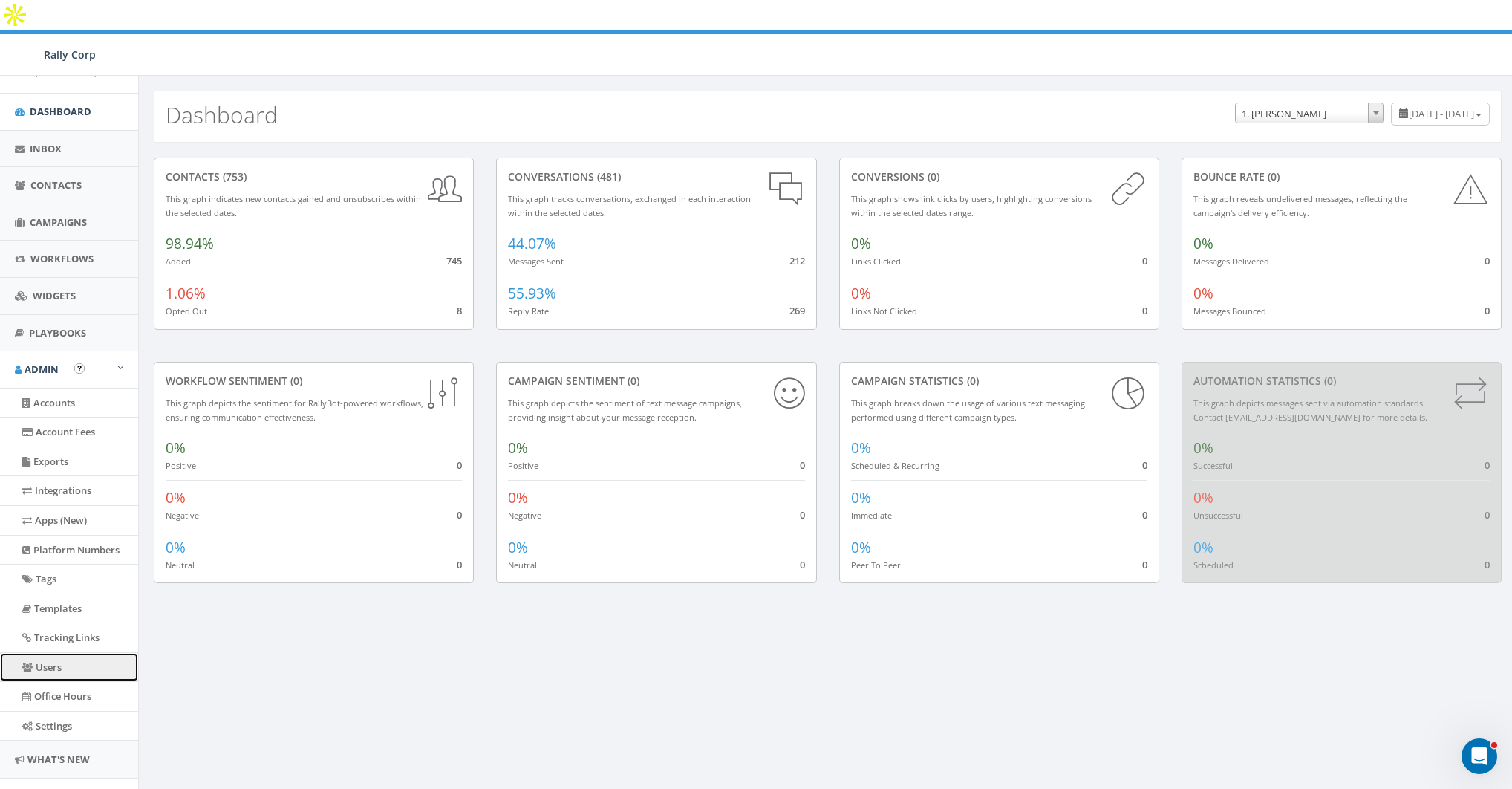
click at [54, 656] on link "Users" at bounding box center [69, 667] width 138 height 29
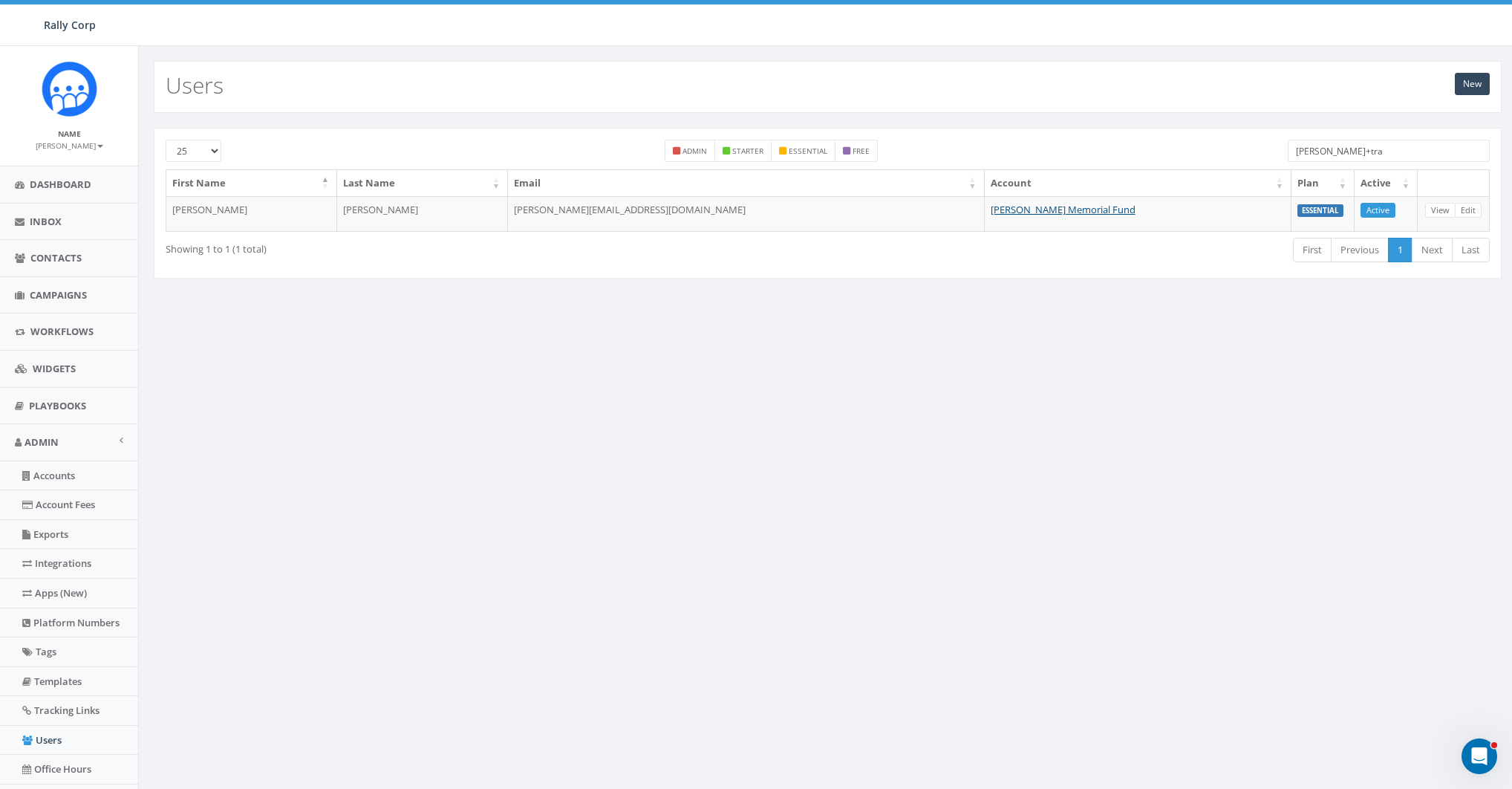
click at [1387, 142] on input "[PERSON_NAME]+tra" at bounding box center [1389, 151] width 202 height 22
paste input "[DOMAIN_NAME]"
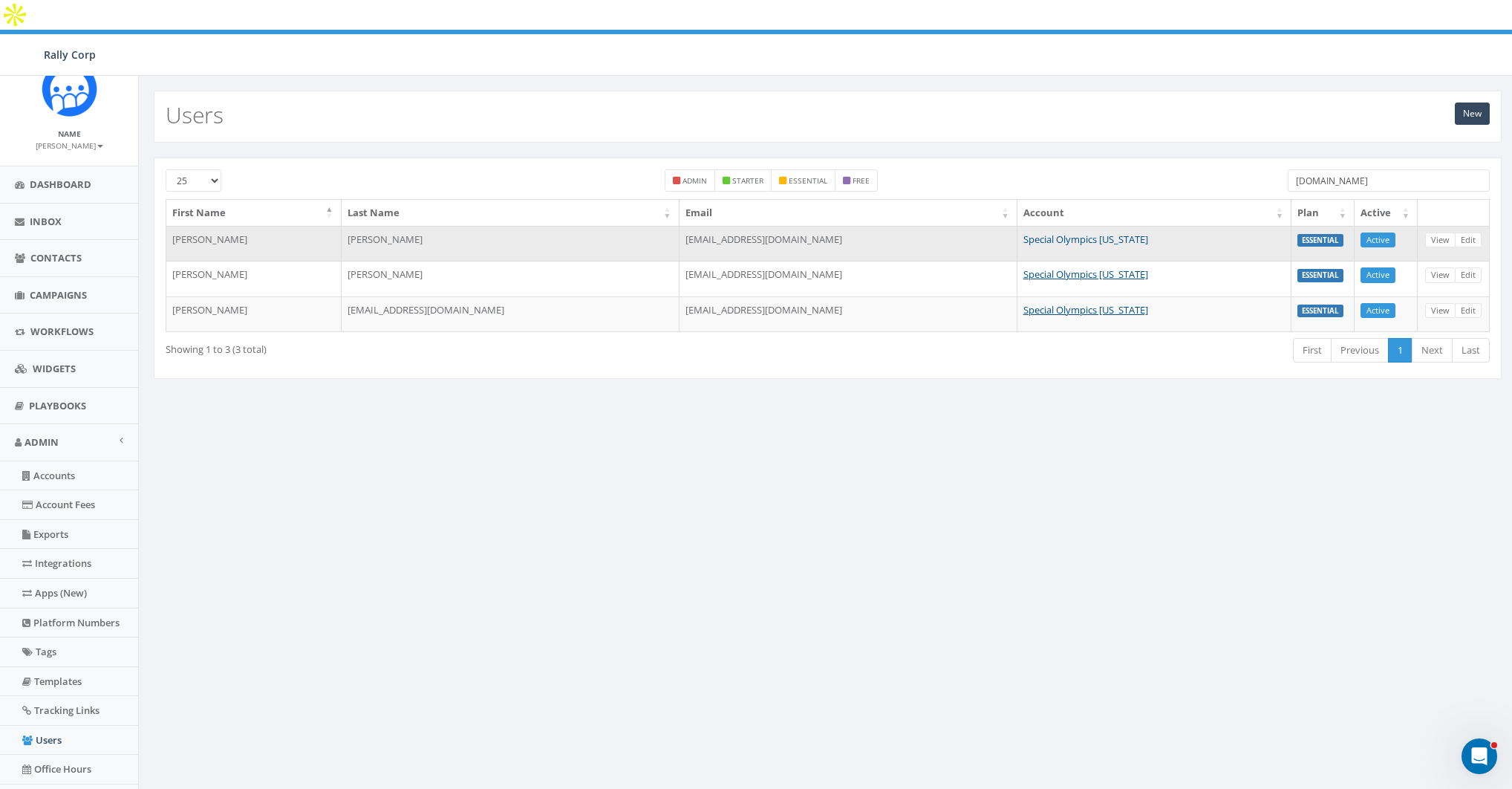
type input "[DOMAIN_NAME]"
click at [1104, 233] on link "Special Olympics [US_STATE]" at bounding box center [1086, 239] width 125 height 13
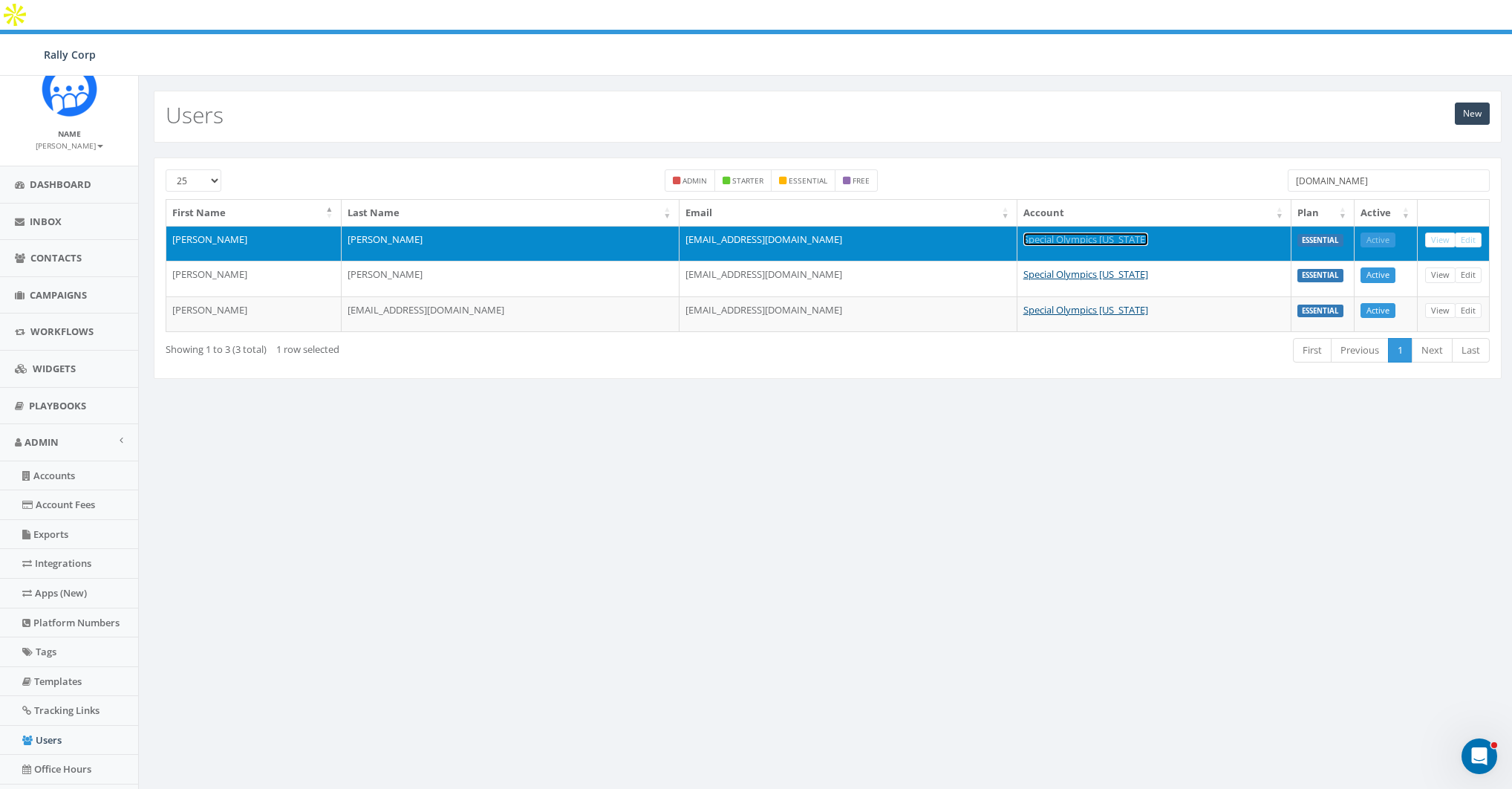
click at [1069, 233] on link "Special Olympics [US_STATE]" at bounding box center [1086, 239] width 125 height 13
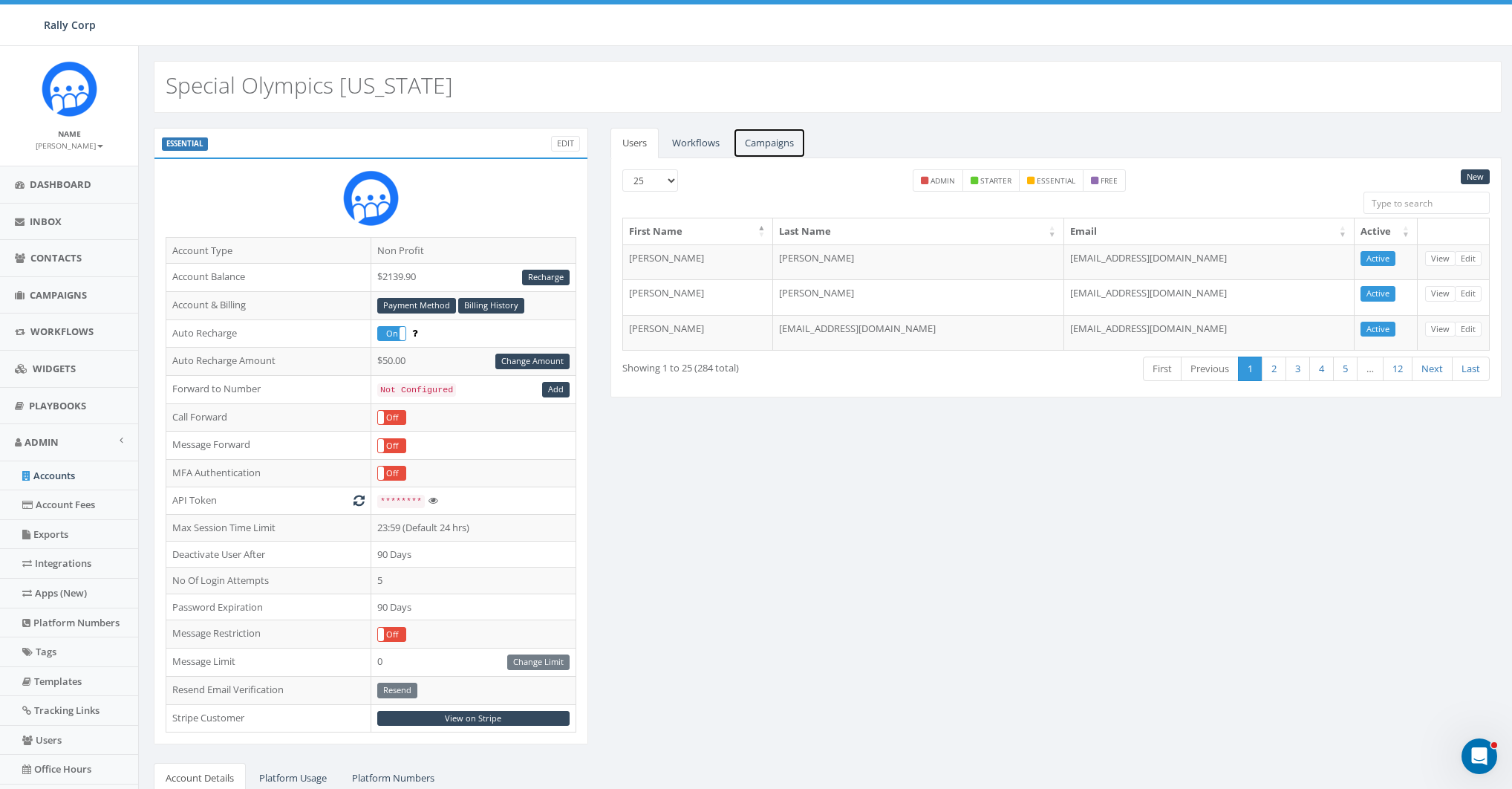
click at [768, 151] on link "Campaigns" at bounding box center [769, 142] width 72 height 30
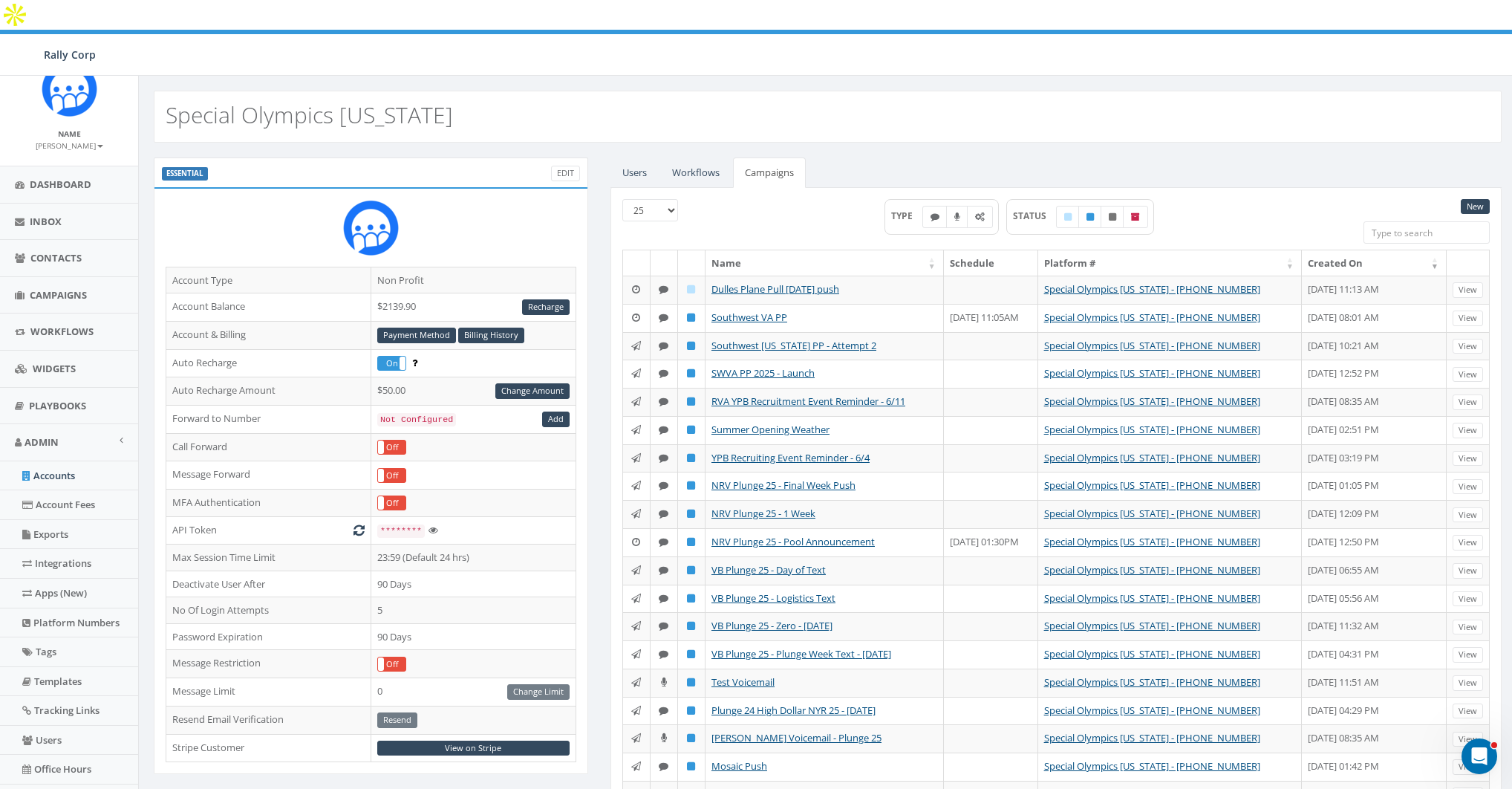
click at [1317, 250] on th "Created On" at bounding box center [1375, 263] width 145 height 26
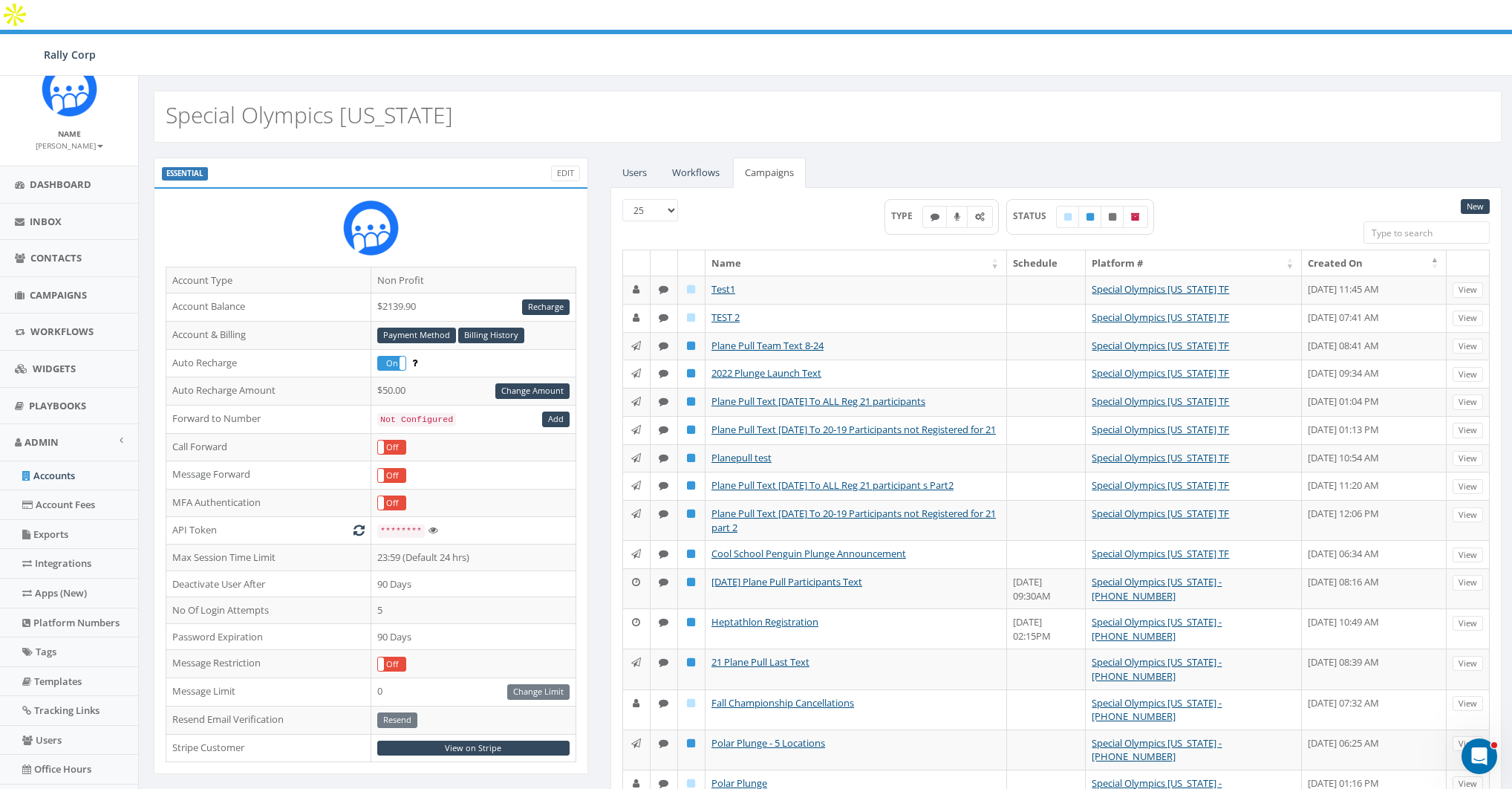
click at [1343, 250] on th "Created On" at bounding box center [1375, 263] width 145 height 26
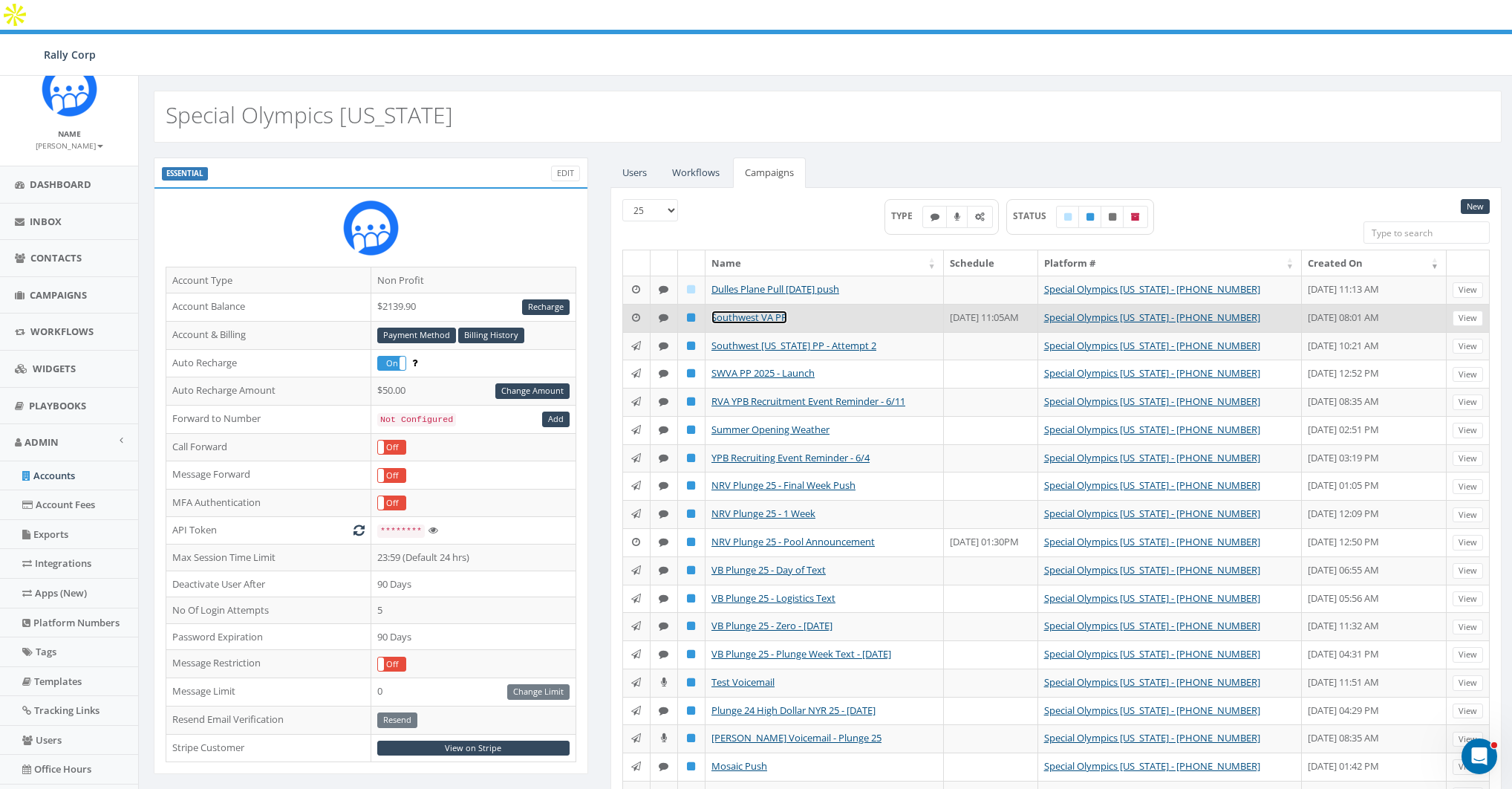
click at [757, 310] on link "Southwest VA PP" at bounding box center [749, 317] width 76 height 13
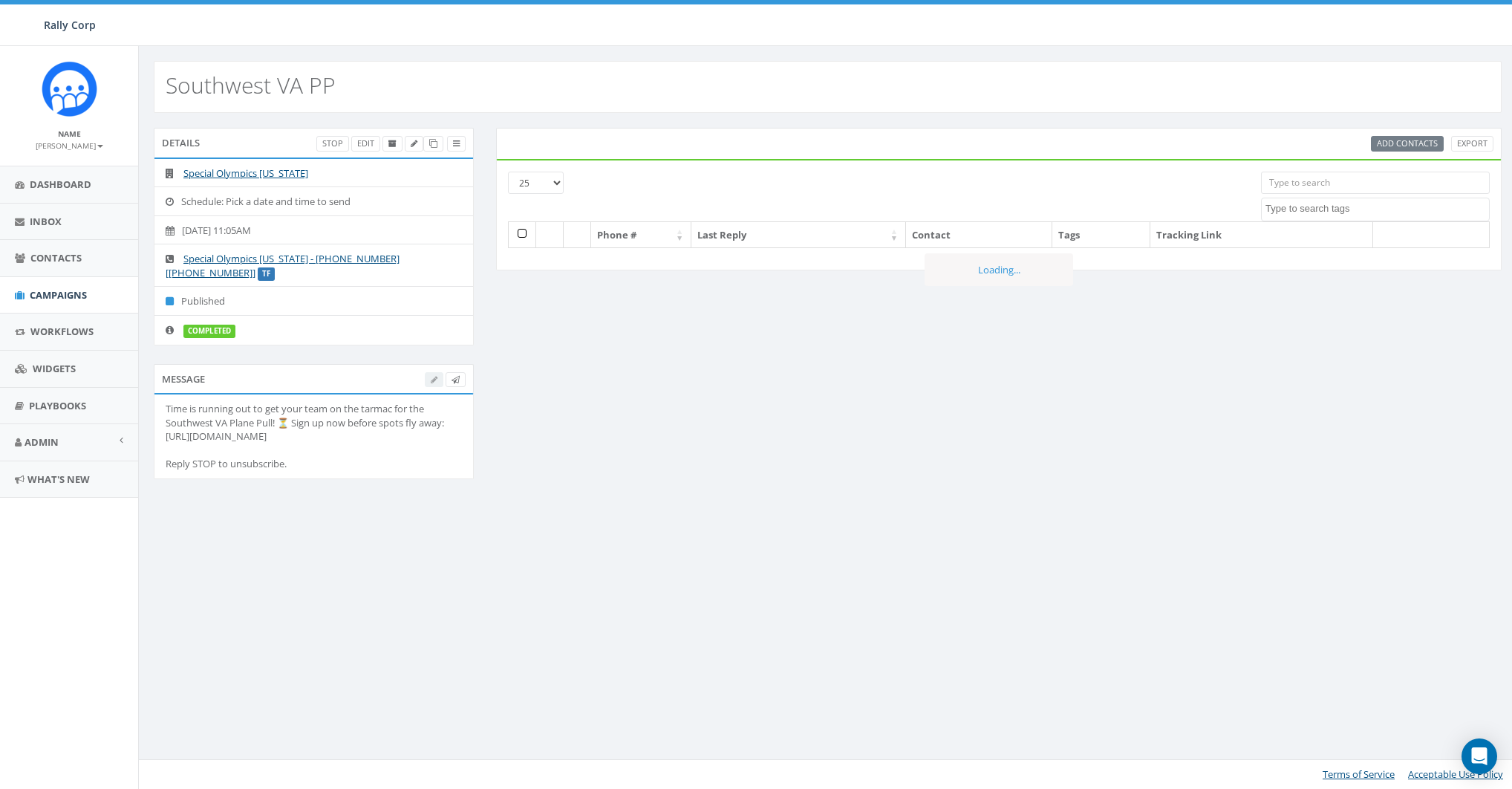
select select
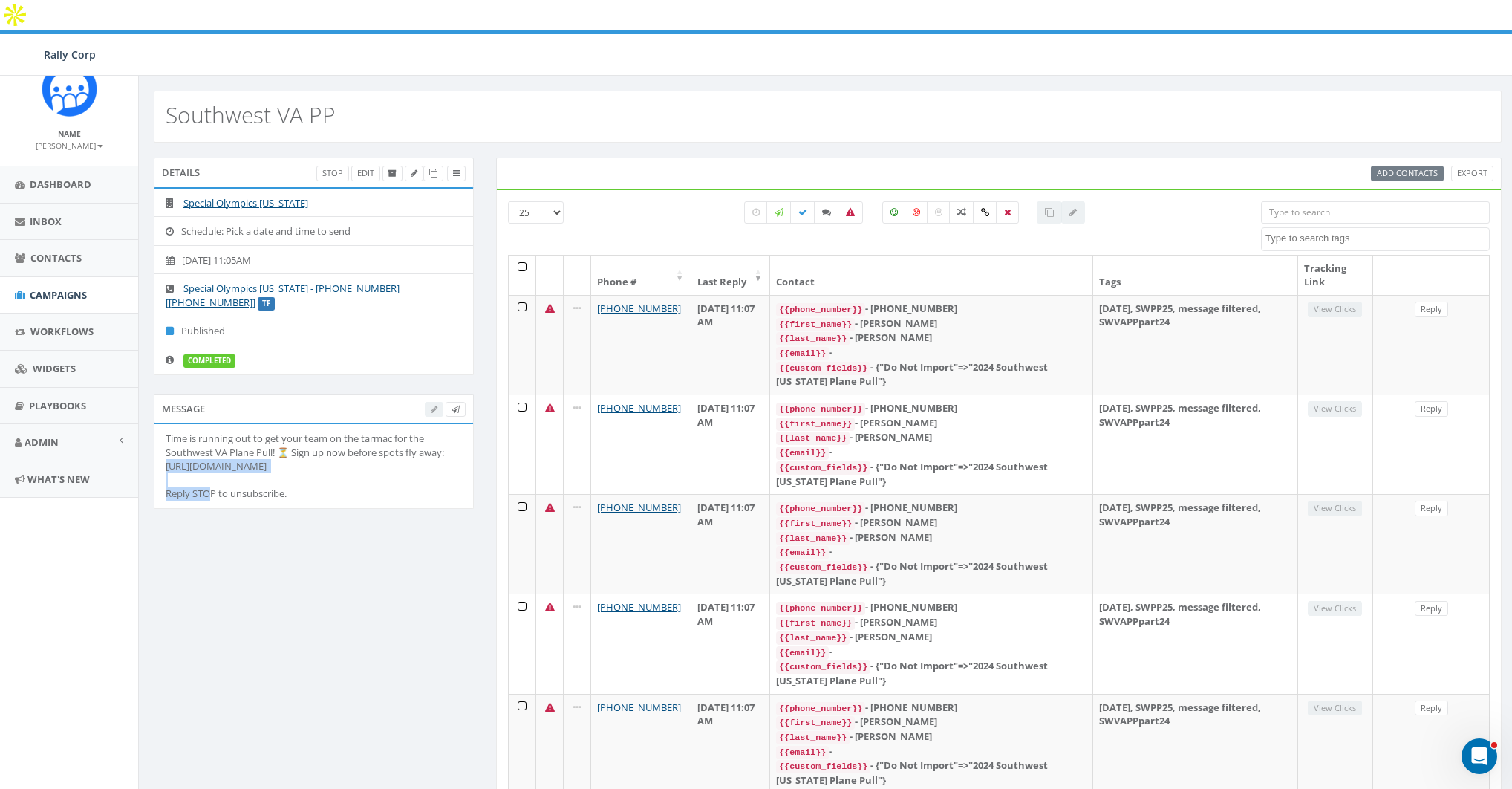
drag, startPoint x: 308, startPoint y: 433, endPoint x: 168, endPoint y: 440, distance: 140.2
click at [168, 440] on div "Time is running out to get your team on the tarmac for the Southwest VA Plane P…" at bounding box center [313, 466] width 296 height 69
copy div "[URL][DOMAIN_NAME]"
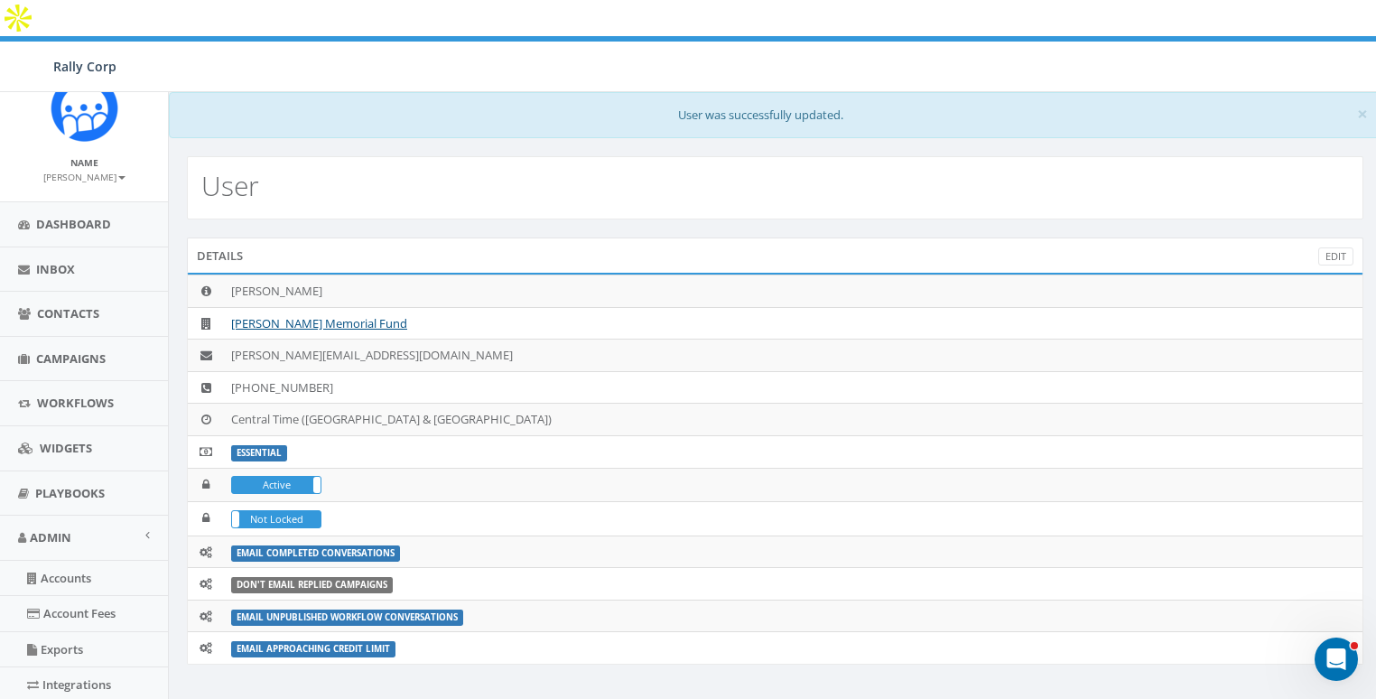
click at [89, 179] on small "[PERSON_NAME]" at bounding box center [84, 177] width 82 height 13
click at [85, 223] on link "Sign Out" at bounding box center [90, 227] width 143 height 23
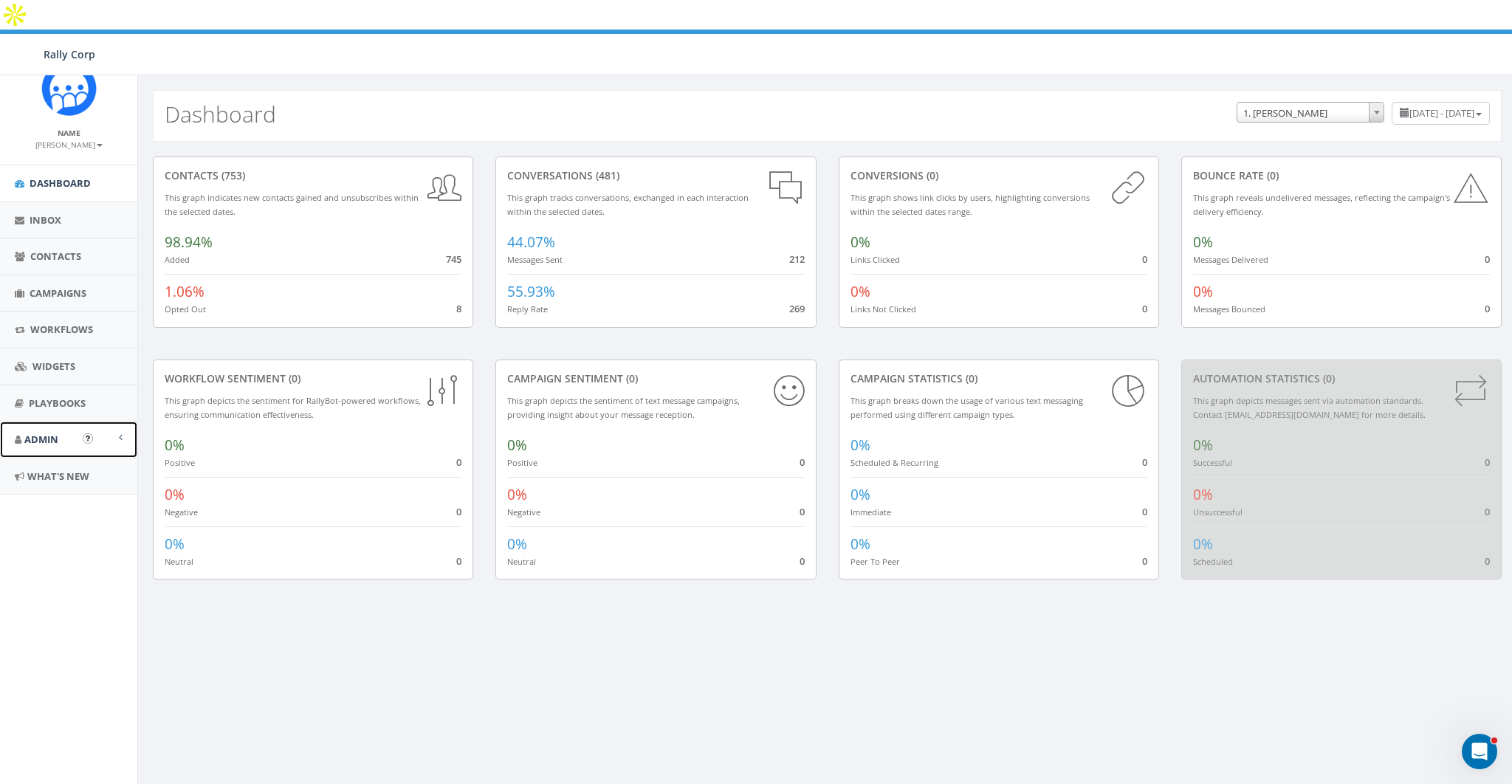
click at [43, 439] on span "Admin" at bounding box center [42, 439] width 34 height 13
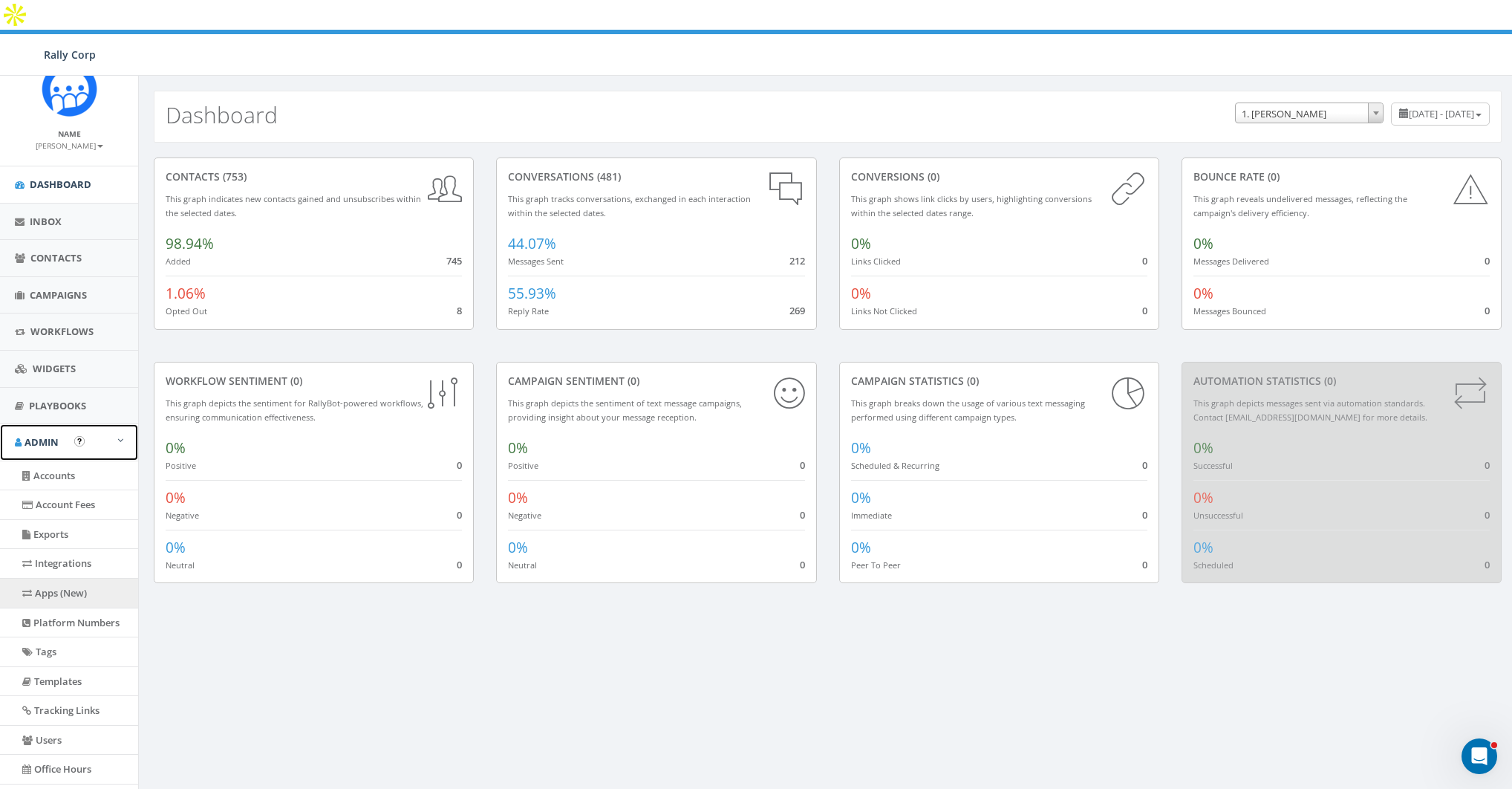
scroll to position [95, 0]
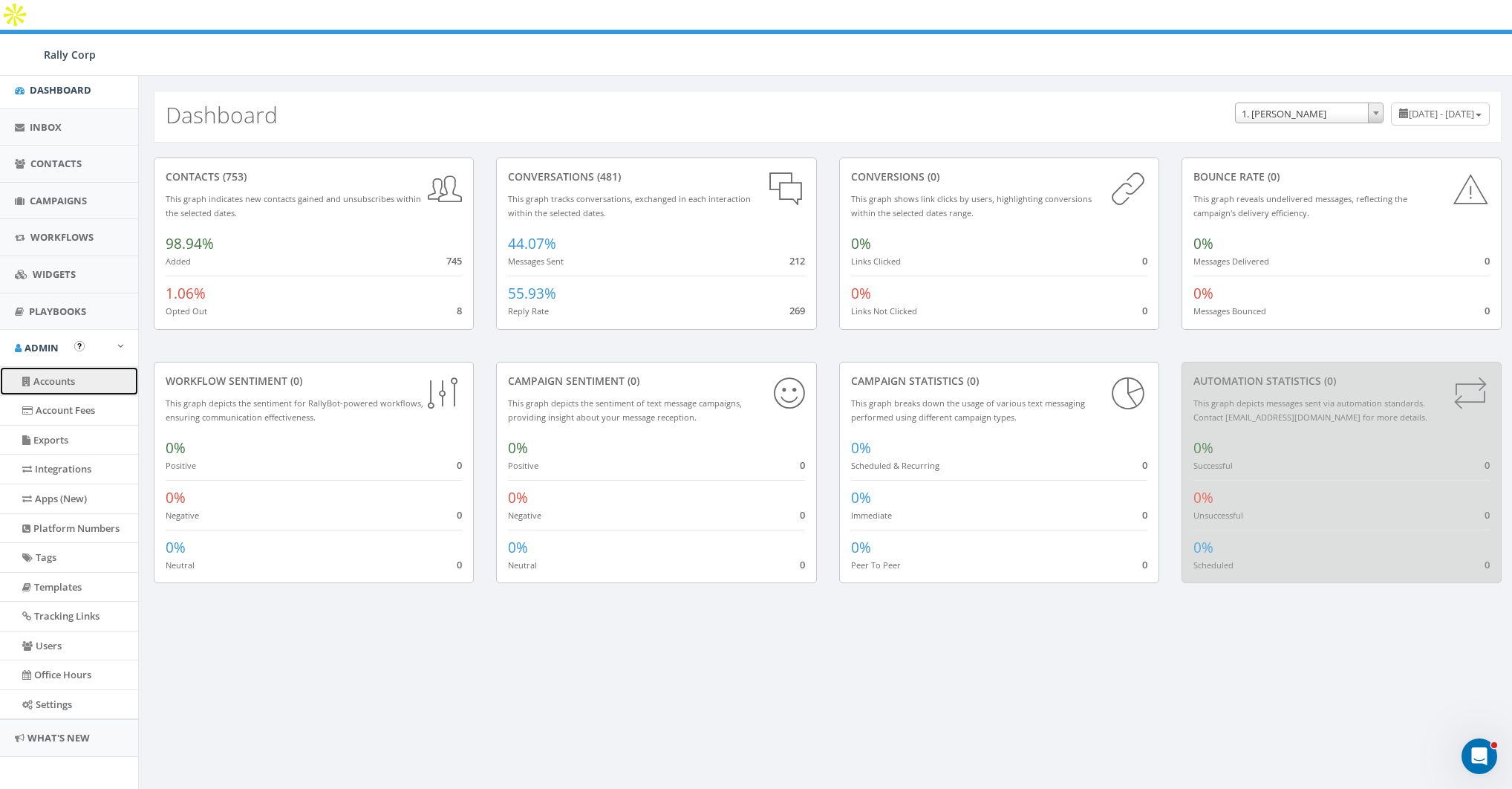
click at [57, 375] on link "Accounts" at bounding box center [69, 381] width 138 height 29
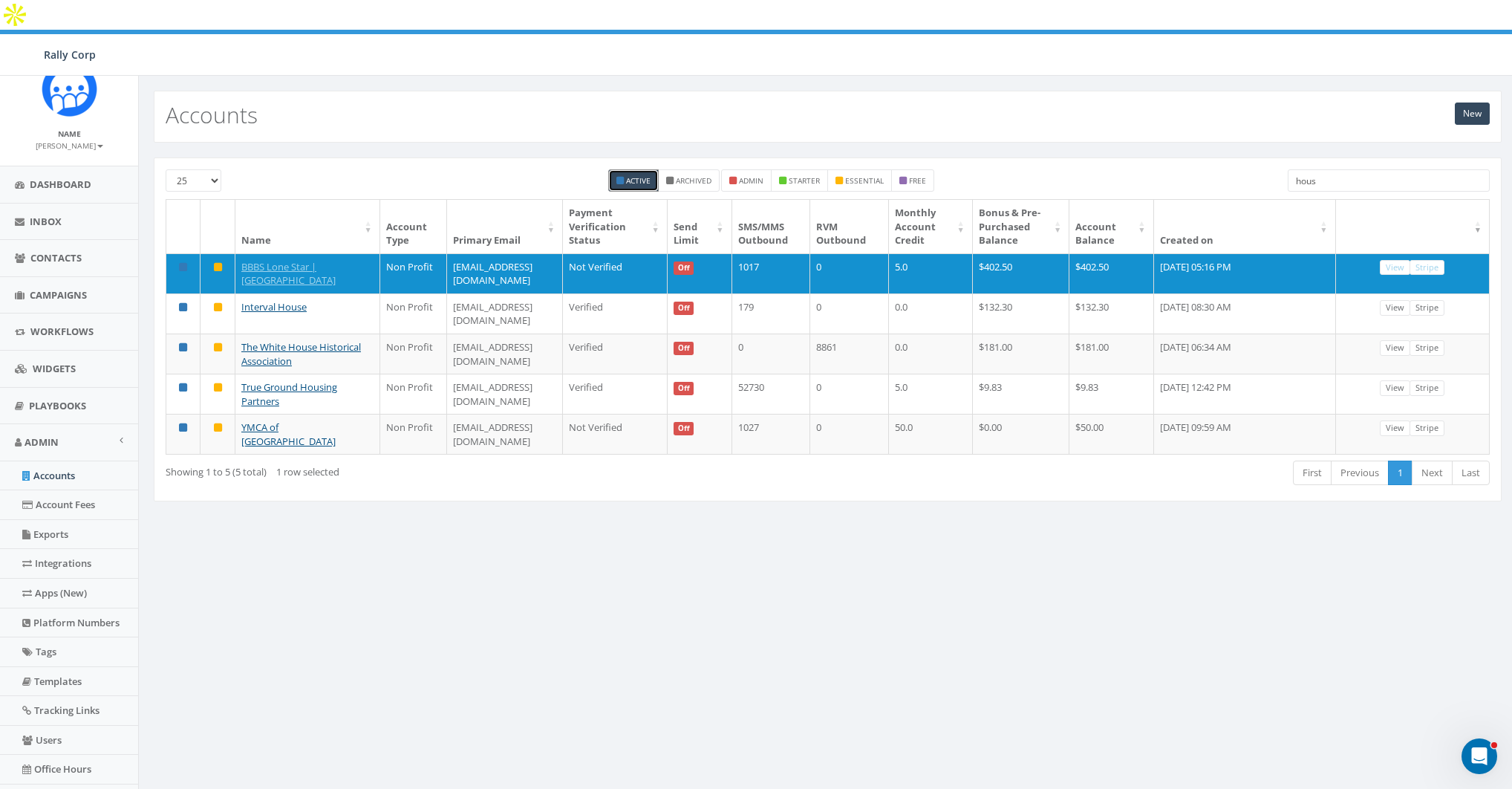
click at [1380, 169] on input "hous" at bounding box center [1389, 180] width 202 height 22
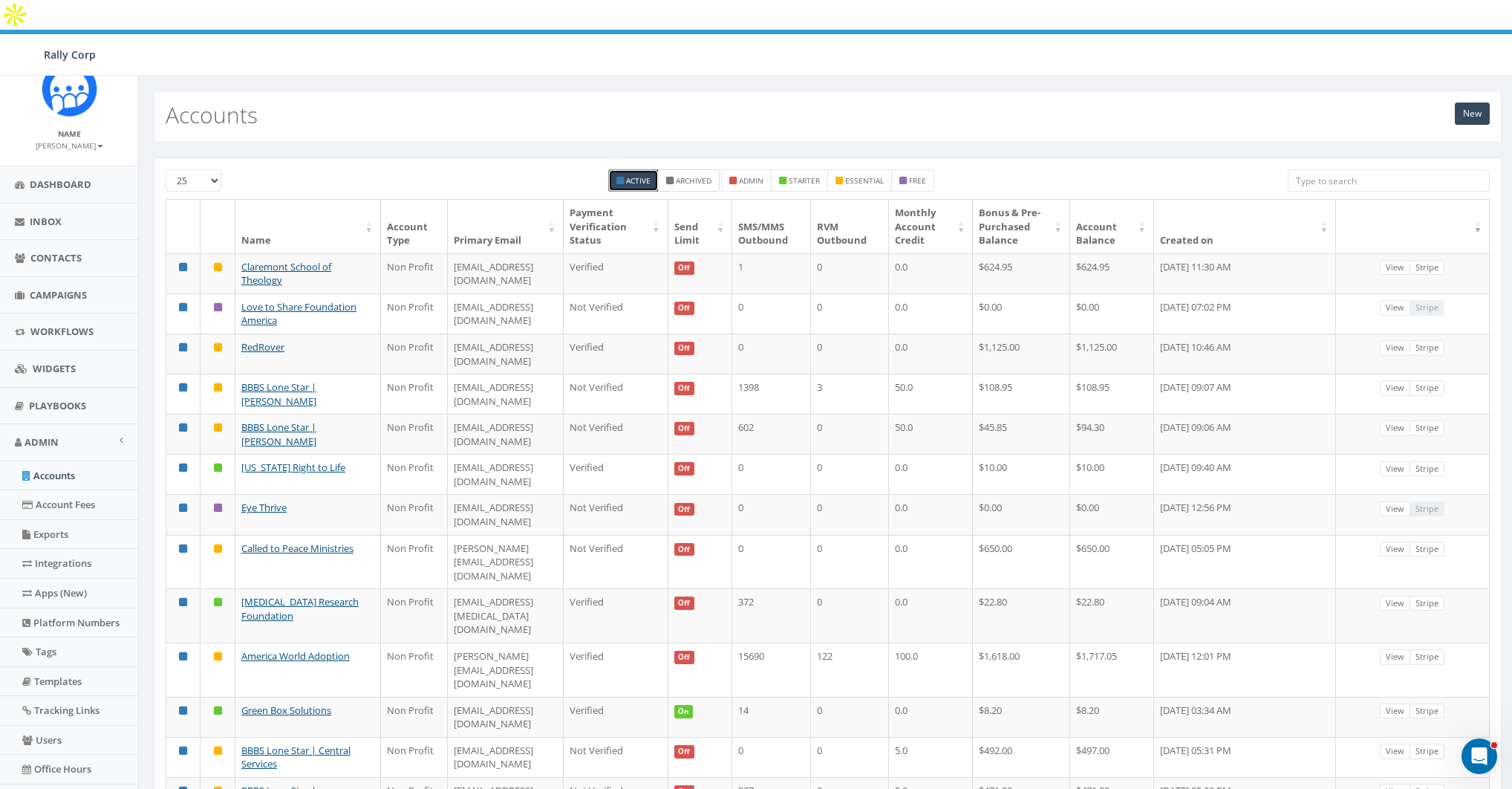
click at [715, 169] on label "Archived" at bounding box center [689, 180] width 62 height 22
checkbox input "true"
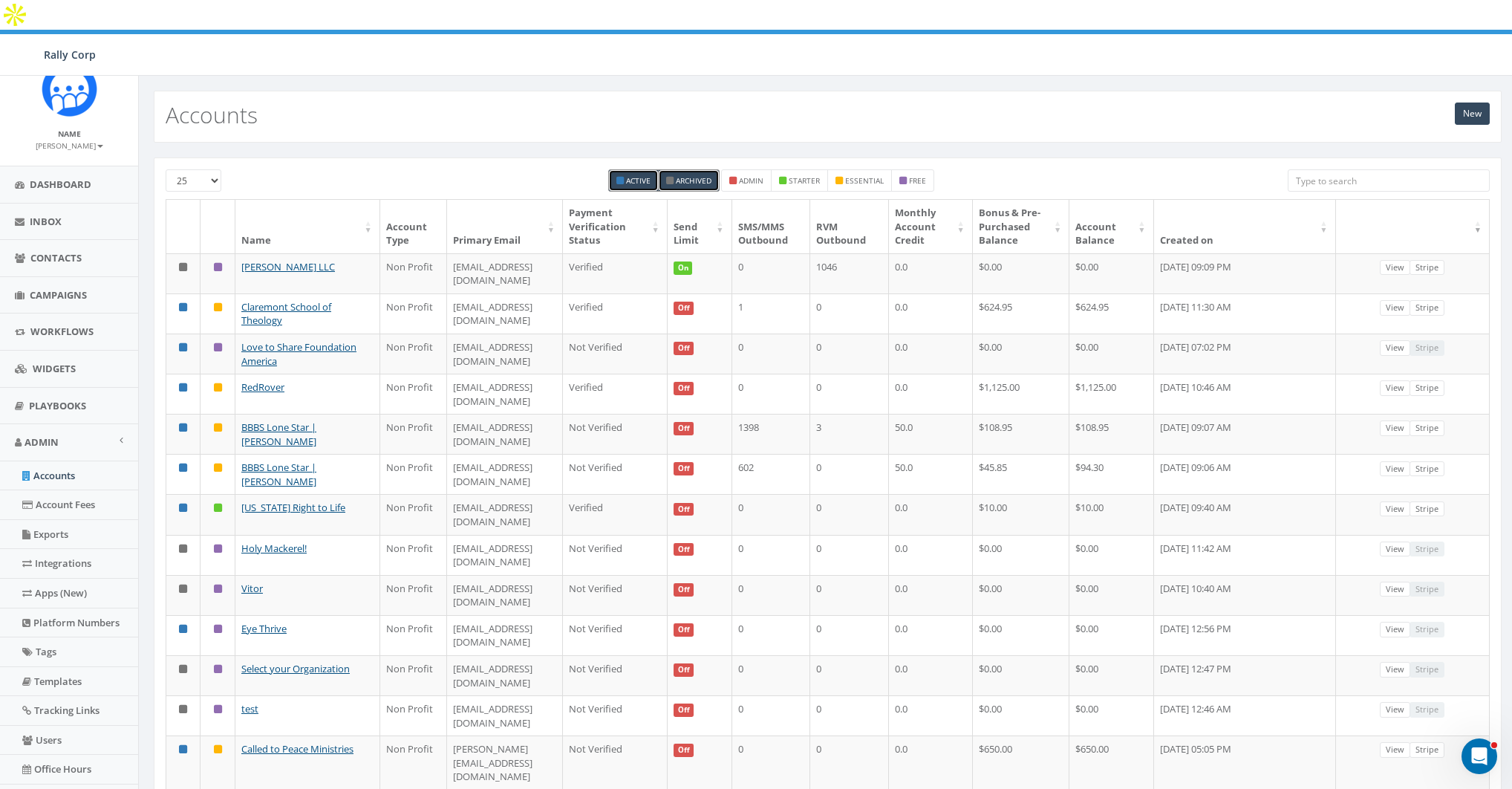
click at [638, 175] on small "Active" at bounding box center [638, 180] width 25 height 11
checkbox input "false"
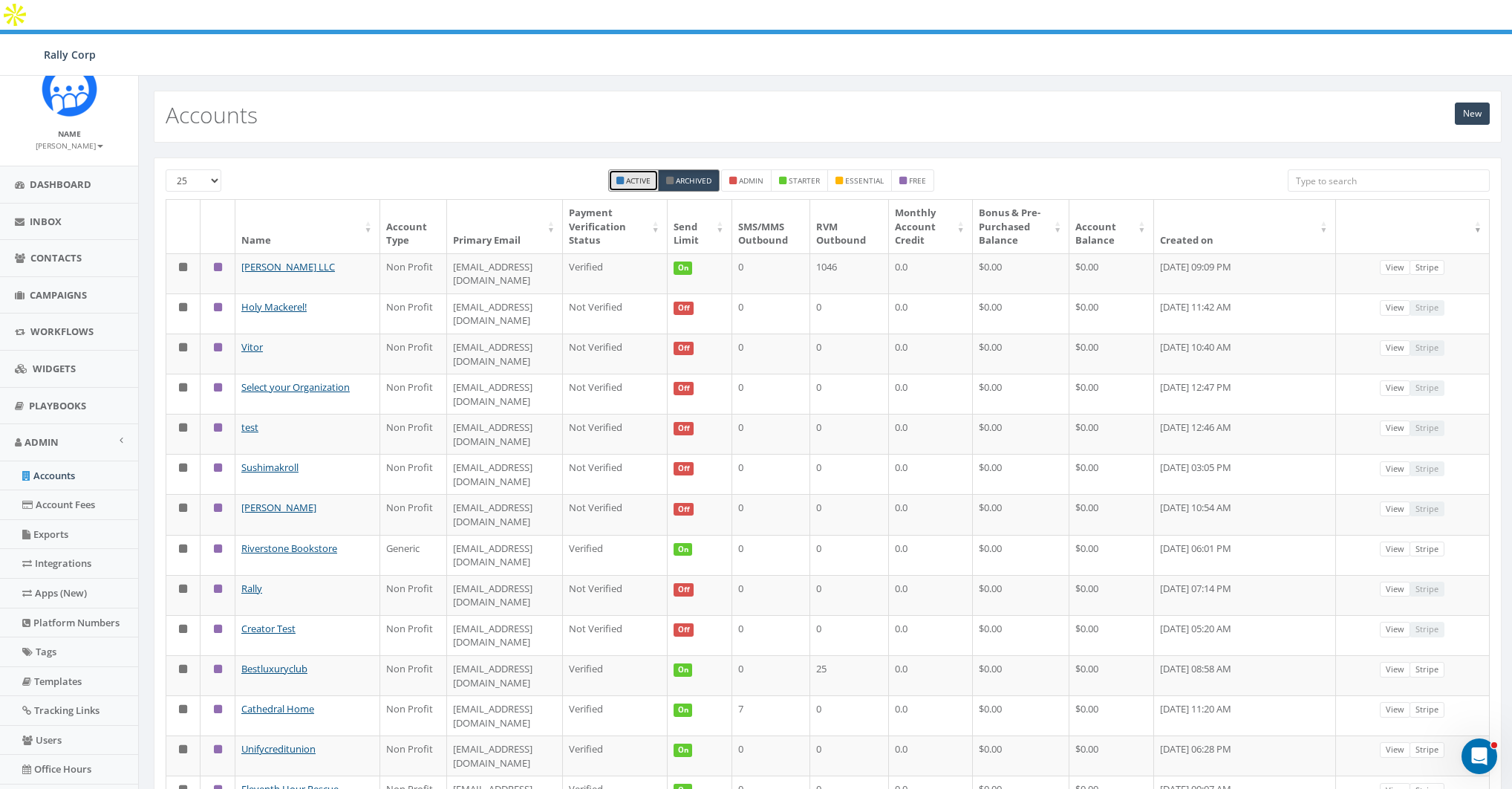
click at [684, 175] on small "Archived" at bounding box center [693, 180] width 35 height 11
checkbox input "false"
click at [622, 176] on icon at bounding box center [619, 180] width 7 height 9
checkbox input "true"
